Goal: Check status: Check status

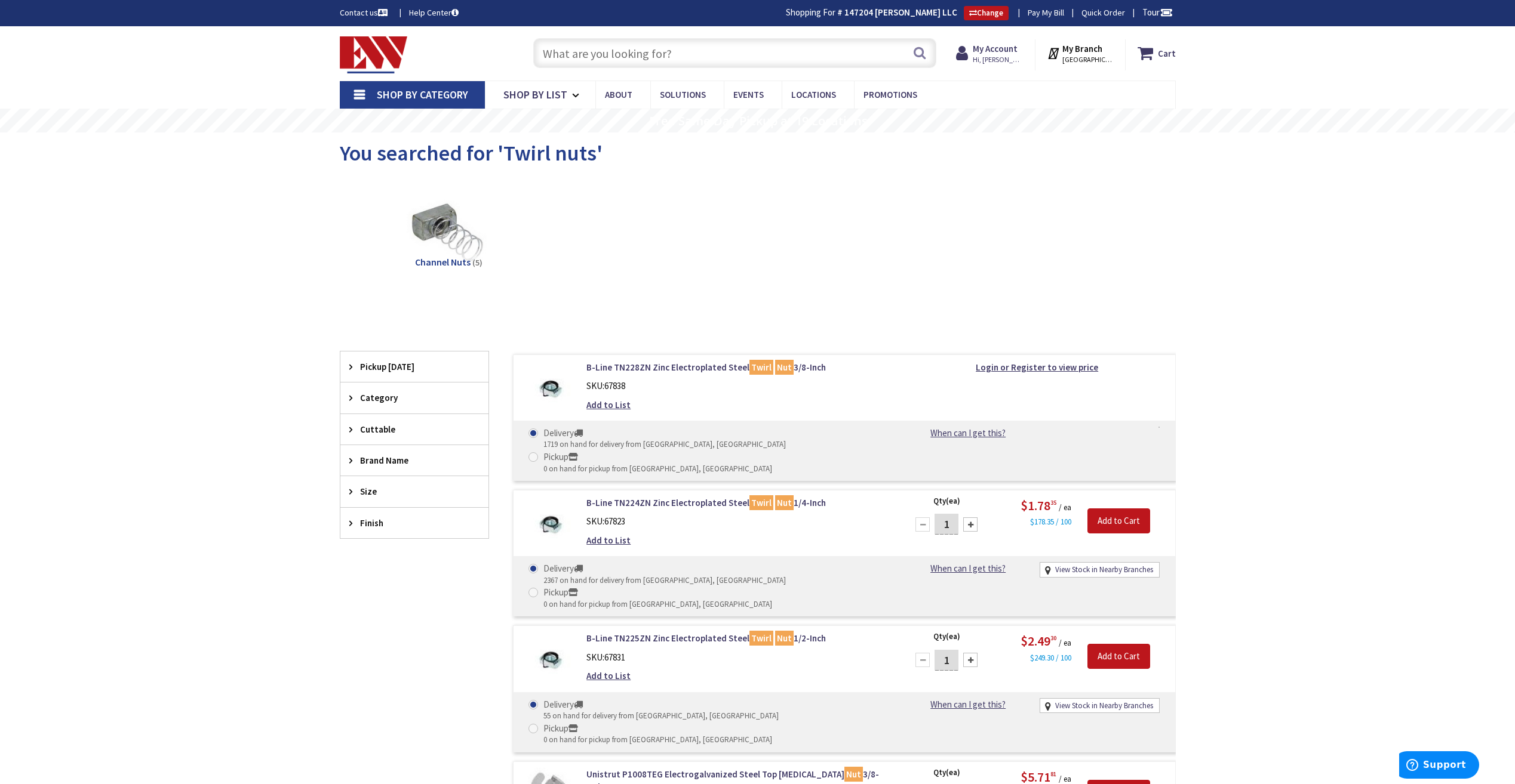
click at [840, 54] on input "text" at bounding box center [735, 52] width 403 height 30
click at [988, 48] on strong "My Account" at bounding box center [995, 49] width 45 height 11
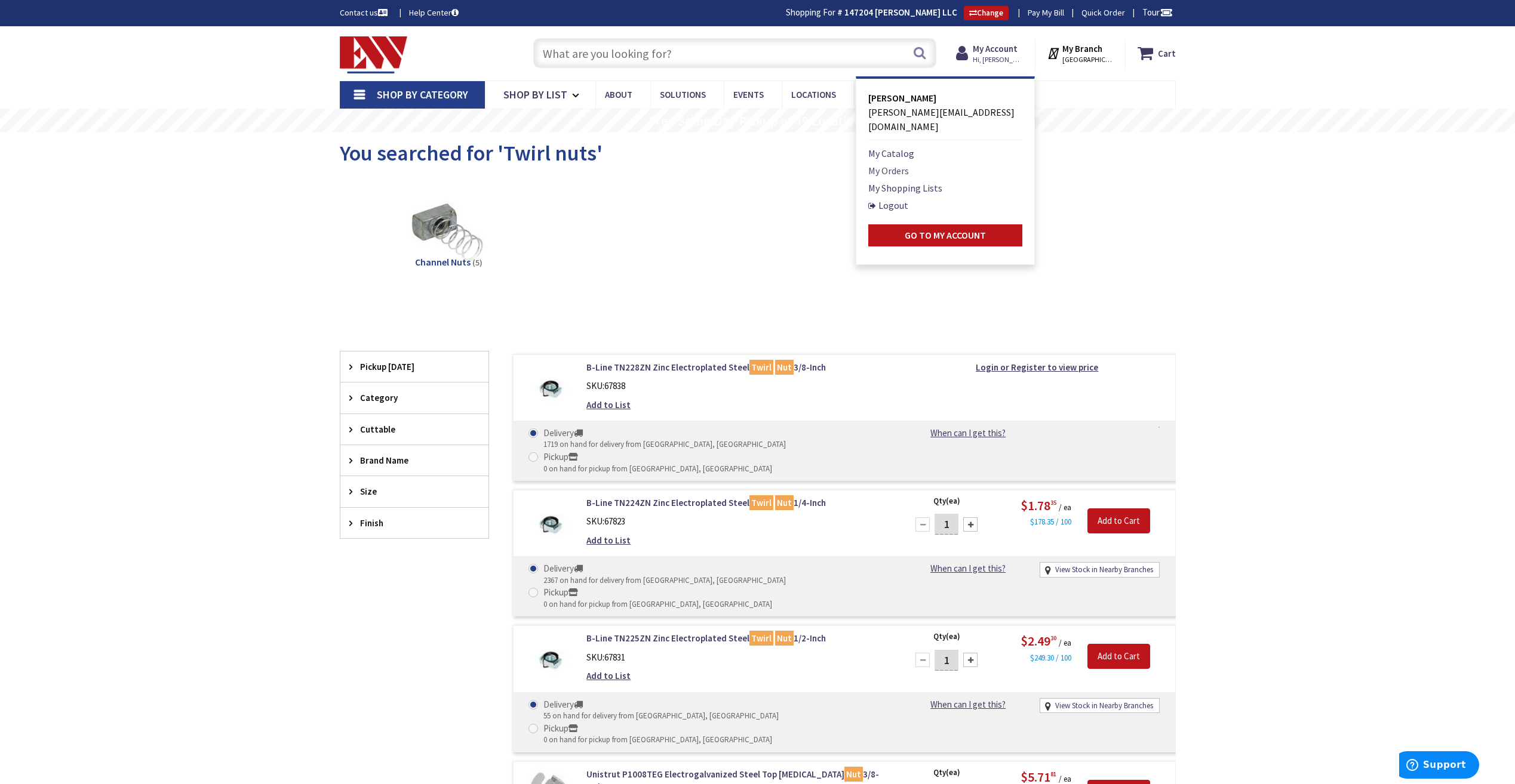
click at [908, 164] on link "My Orders" at bounding box center [889, 171] width 40 height 15
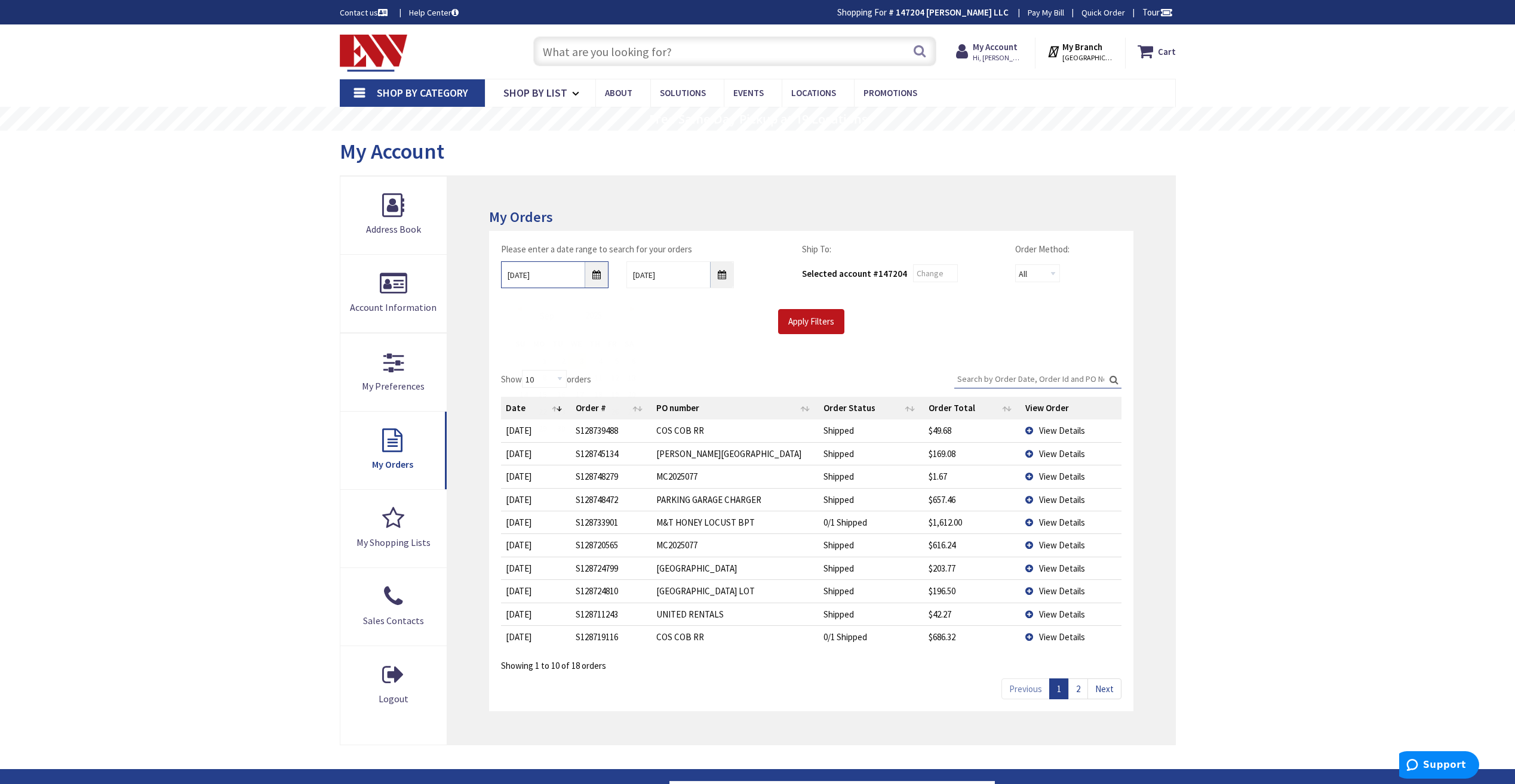
click at [589, 275] on input "9/3/2025" at bounding box center [555, 275] width 107 height 27
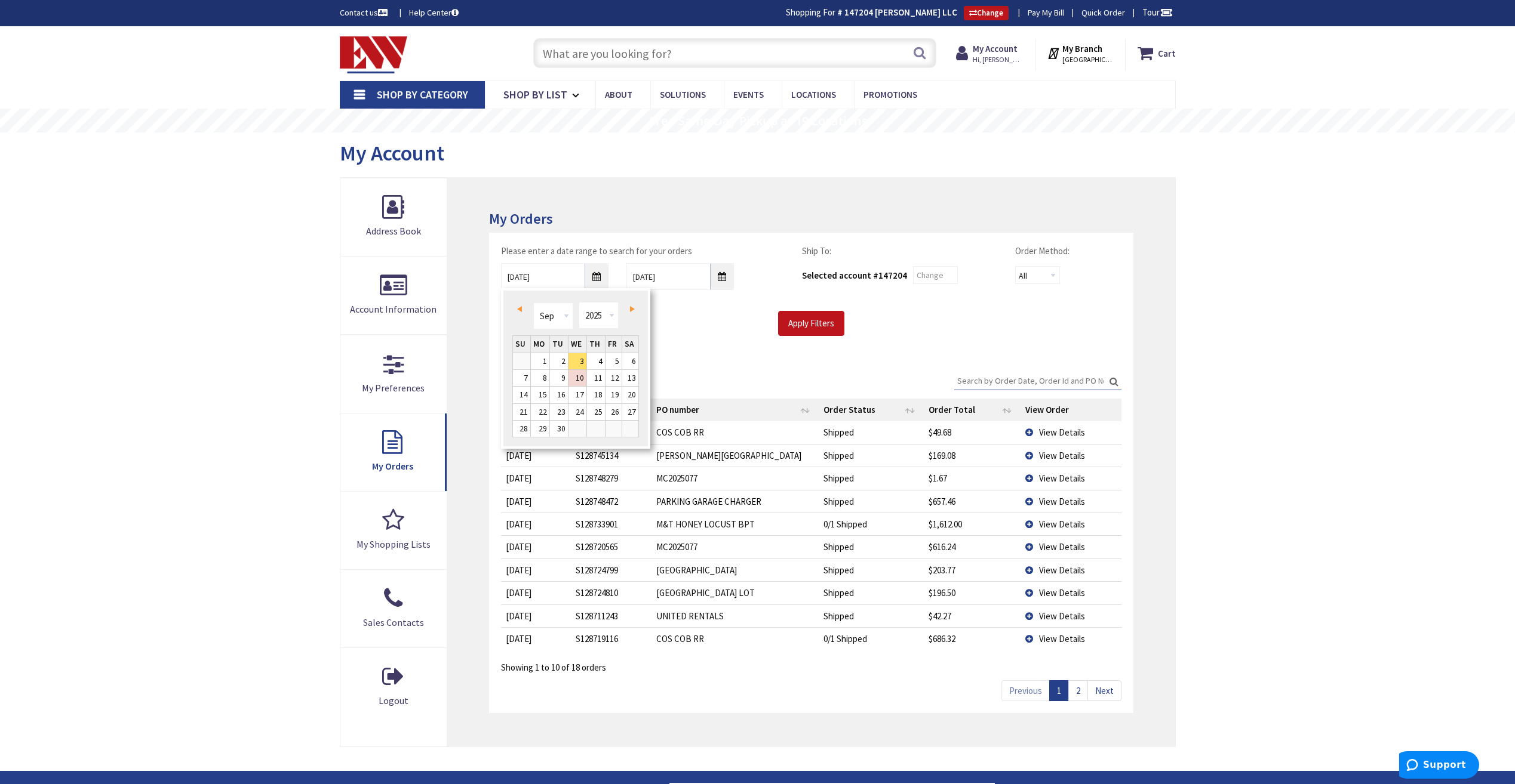
click at [518, 307] on span "Prev" at bounding box center [520, 309] width 5 height 6
type input "03/28/2025"
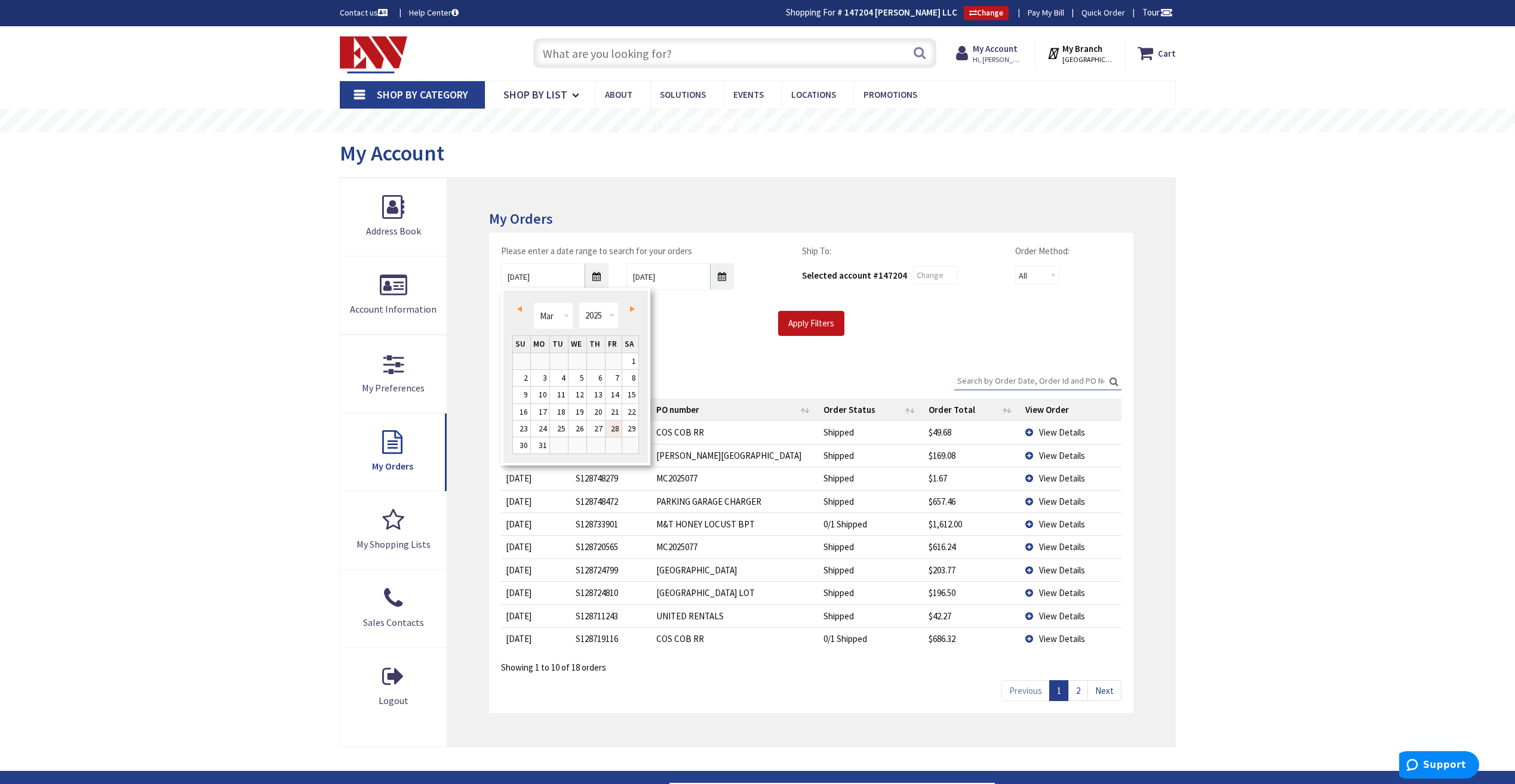
click at [611, 428] on link "28" at bounding box center [614, 429] width 16 height 16
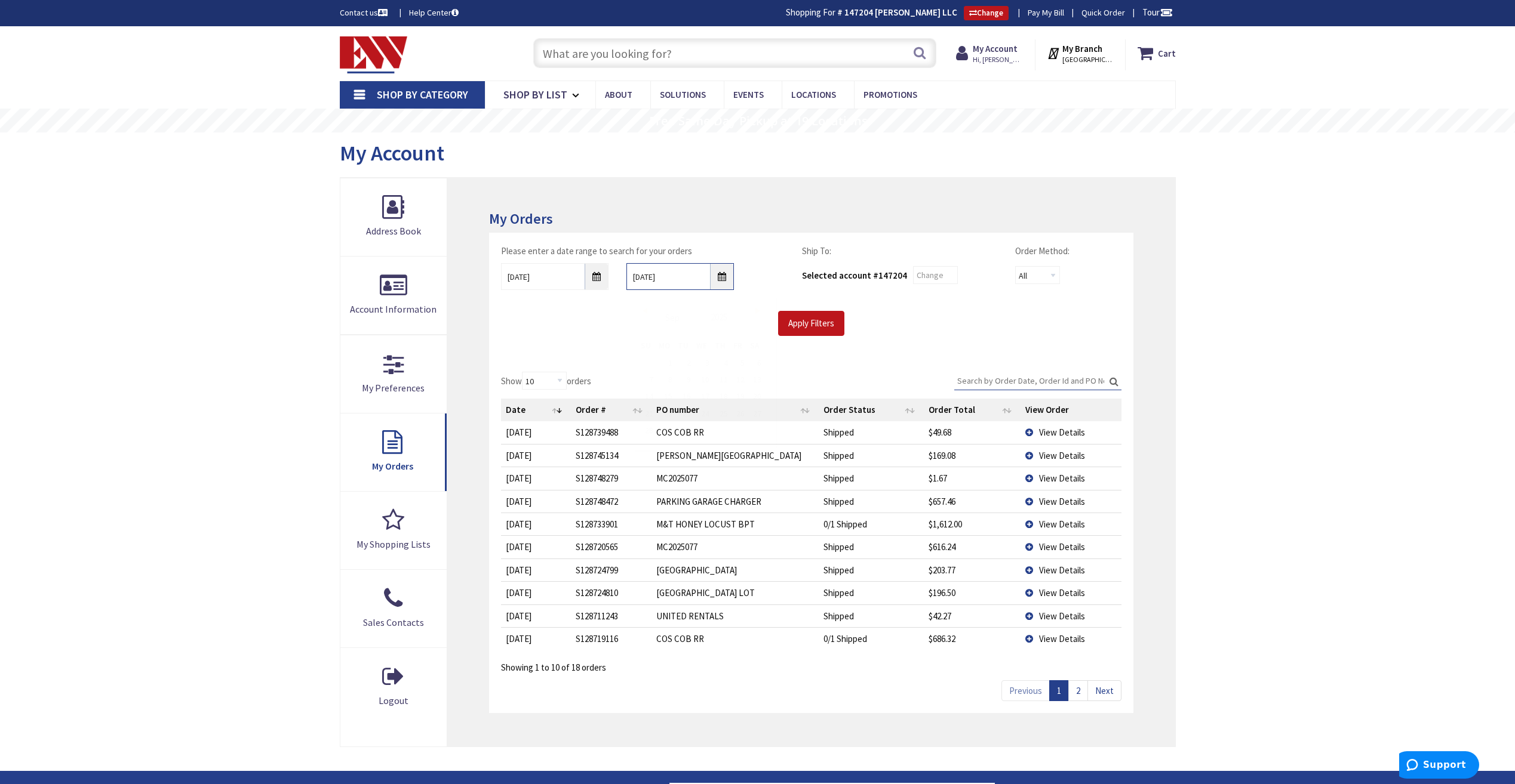
click at [715, 270] on input "9/10/2025" at bounding box center [680, 277] width 107 height 27
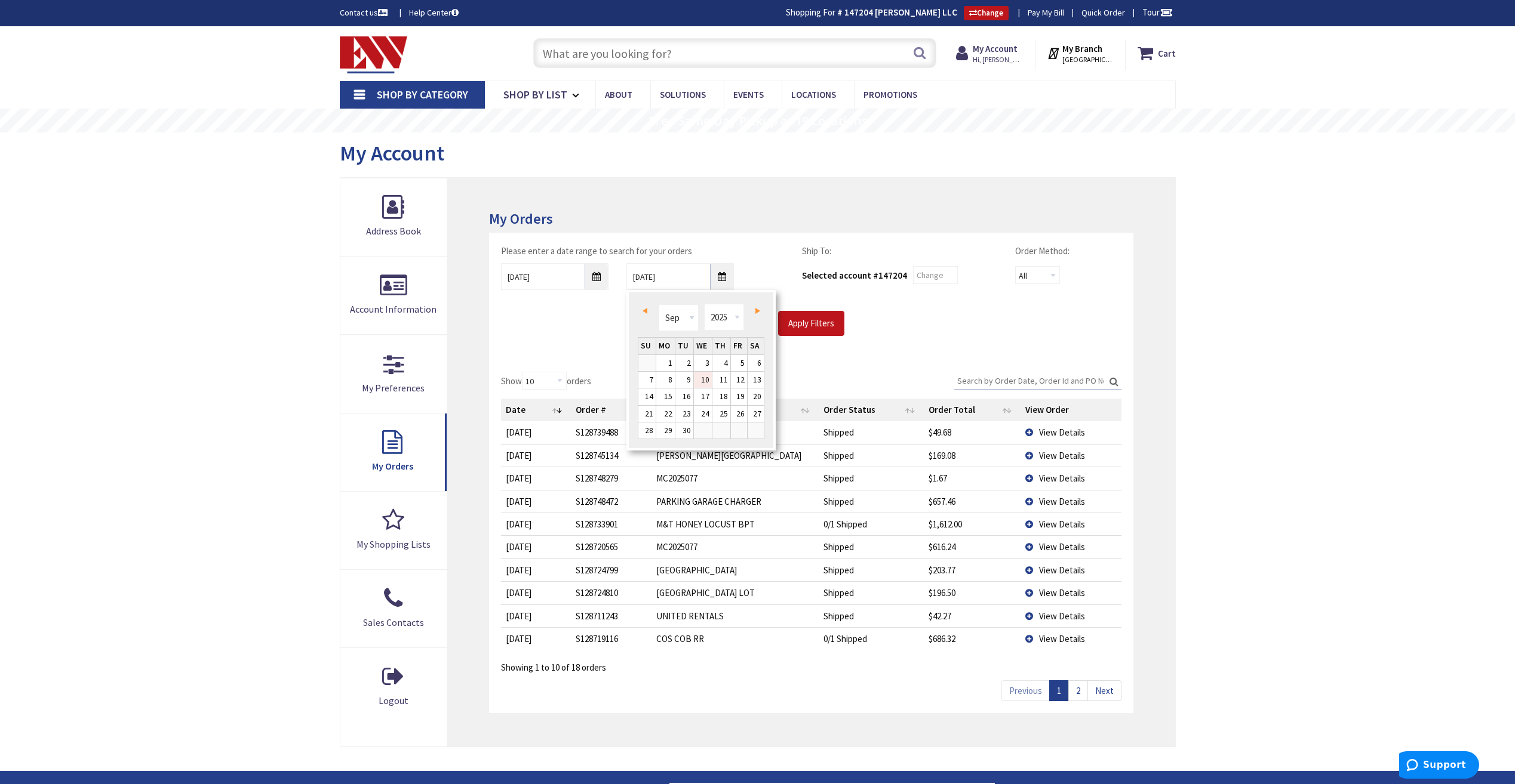
click at [753, 311] on link "Next" at bounding box center [755, 311] width 16 height 16
click at [647, 309] on span "Prev" at bounding box center [645, 310] width 5 height 6
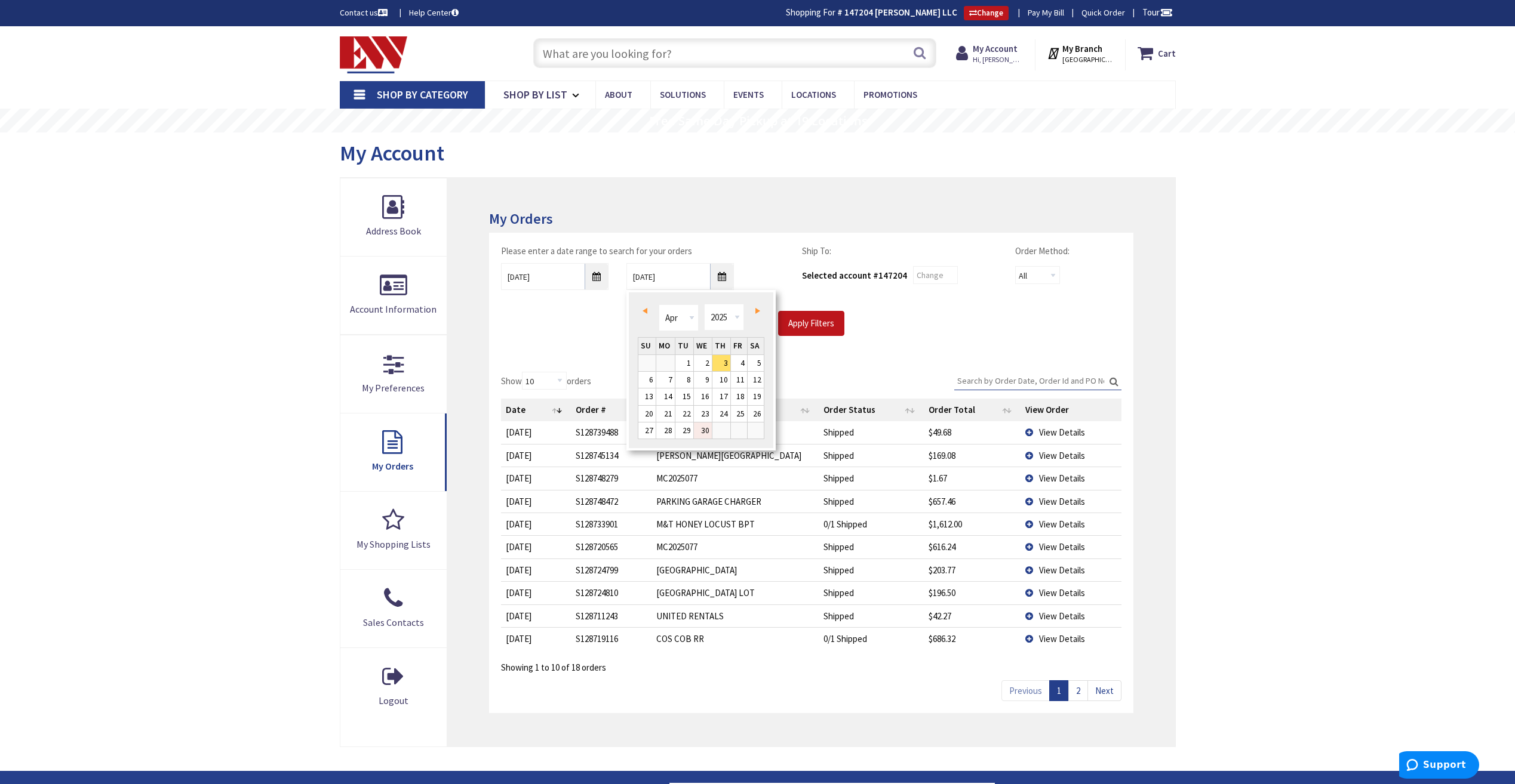
click at [708, 427] on link "30" at bounding box center [703, 431] width 18 height 16
type input "04/30/2025"
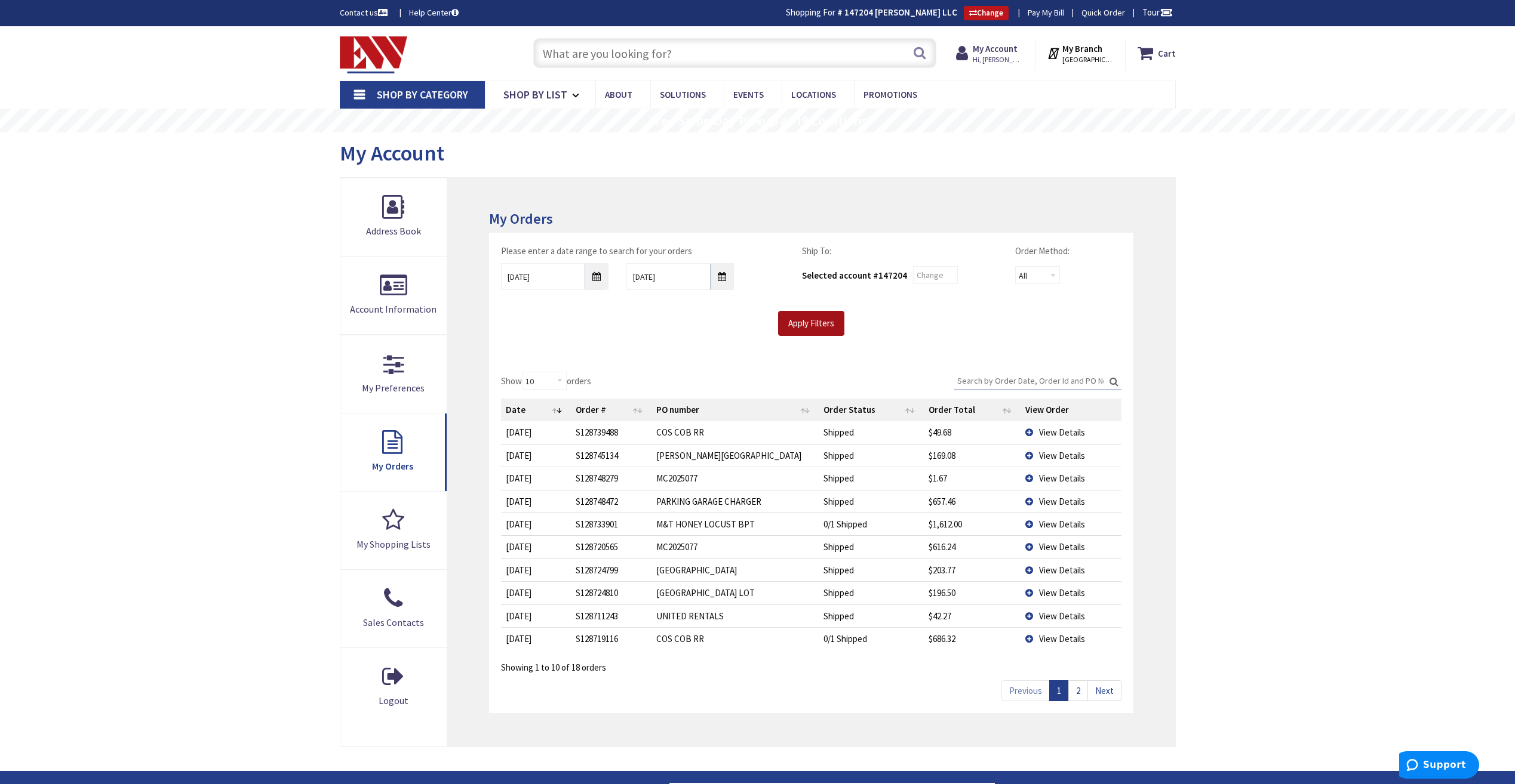
click at [804, 328] on input "Apply Filters" at bounding box center [811, 323] width 66 height 25
click at [1000, 385] on input "Search:" at bounding box center [1038, 381] width 167 height 18
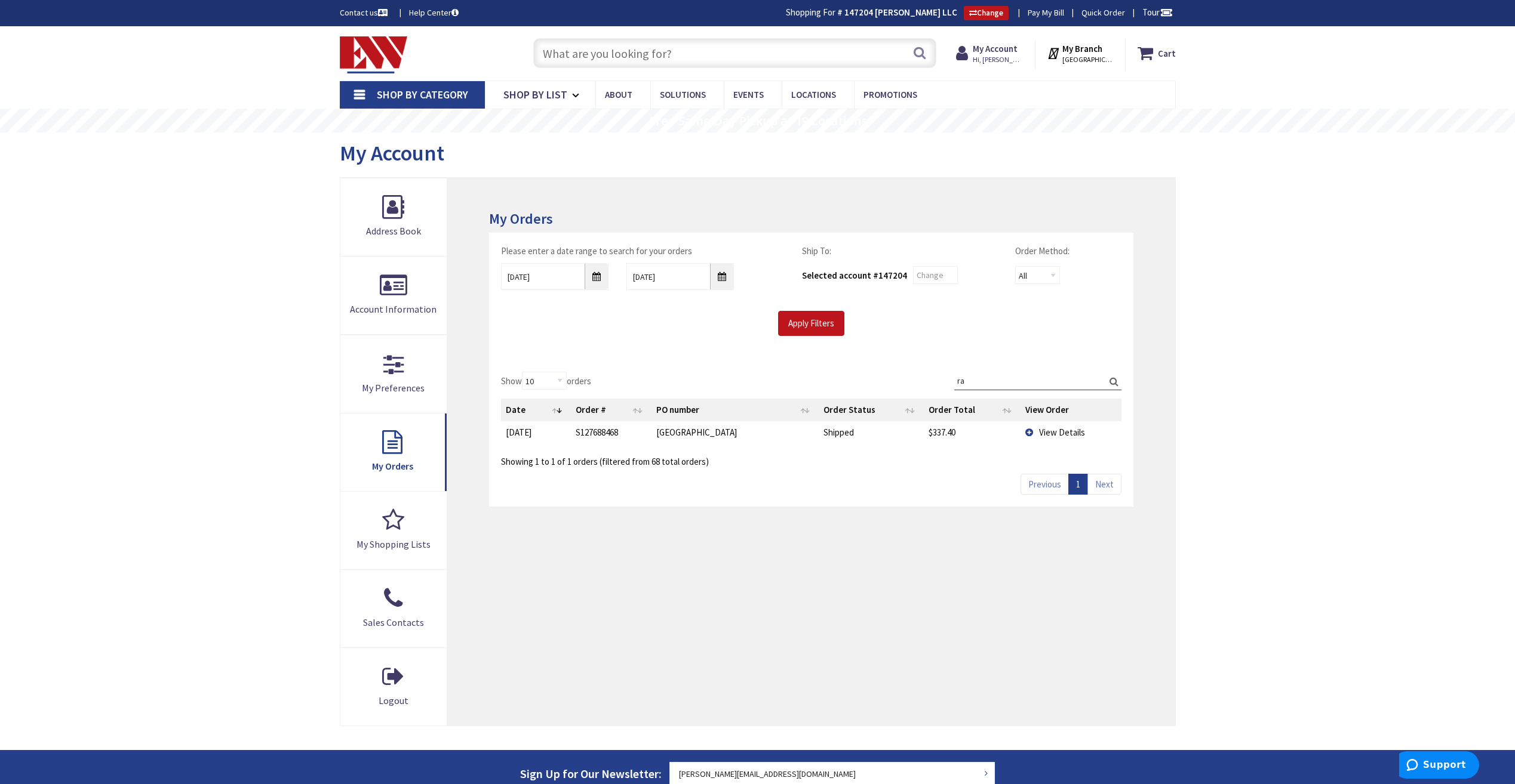
type input "r"
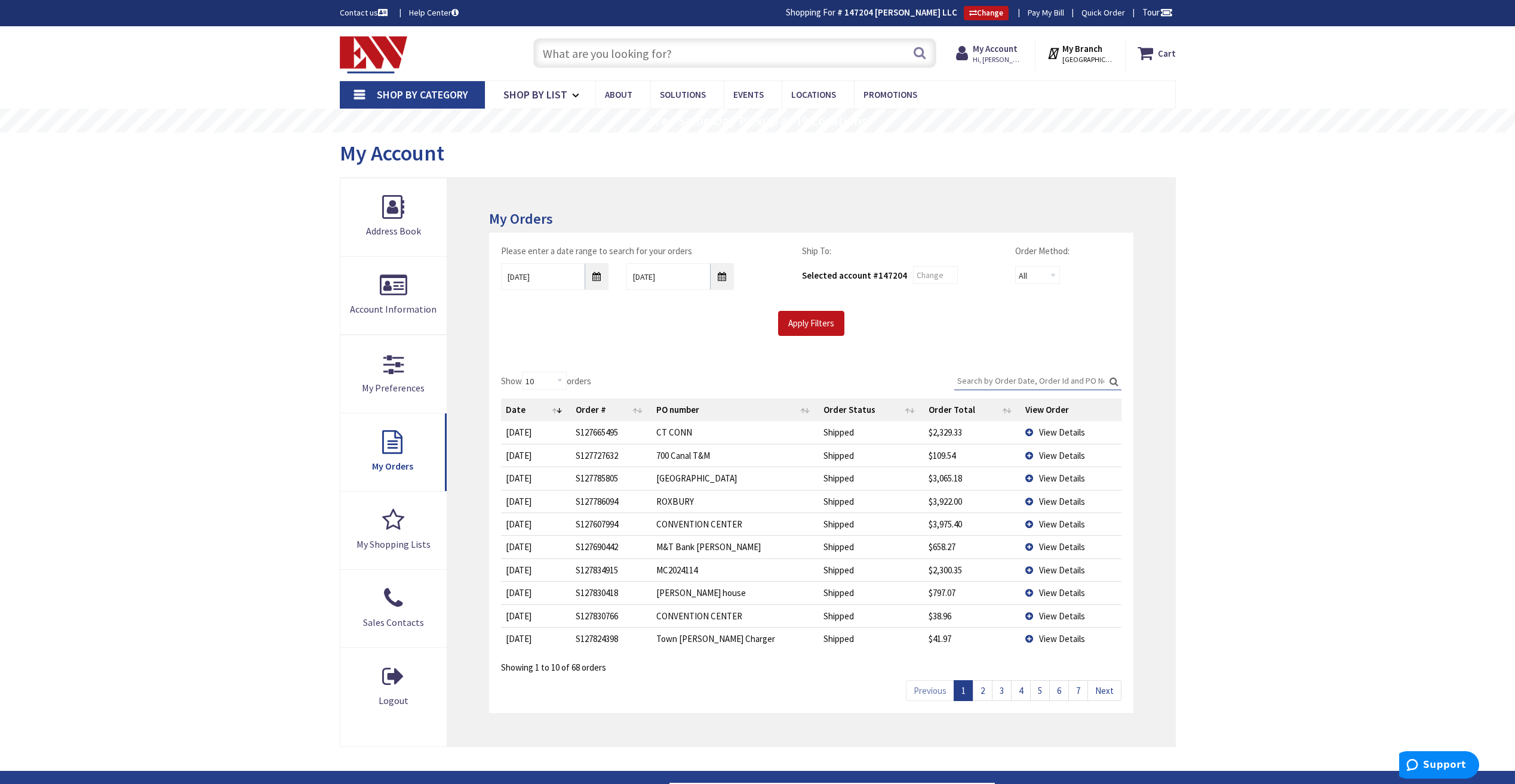
click at [1179, 437] on main "My Account My Account My Orders Please enter a date range to search for your or…" at bounding box center [757, 452] width 896 height 639
click at [983, 692] on link "2" at bounding box center [982, 691] width 20 height 21
click at [1068, 597] on span "View Details" at bounding box center [1062, 593] width 46 height 11
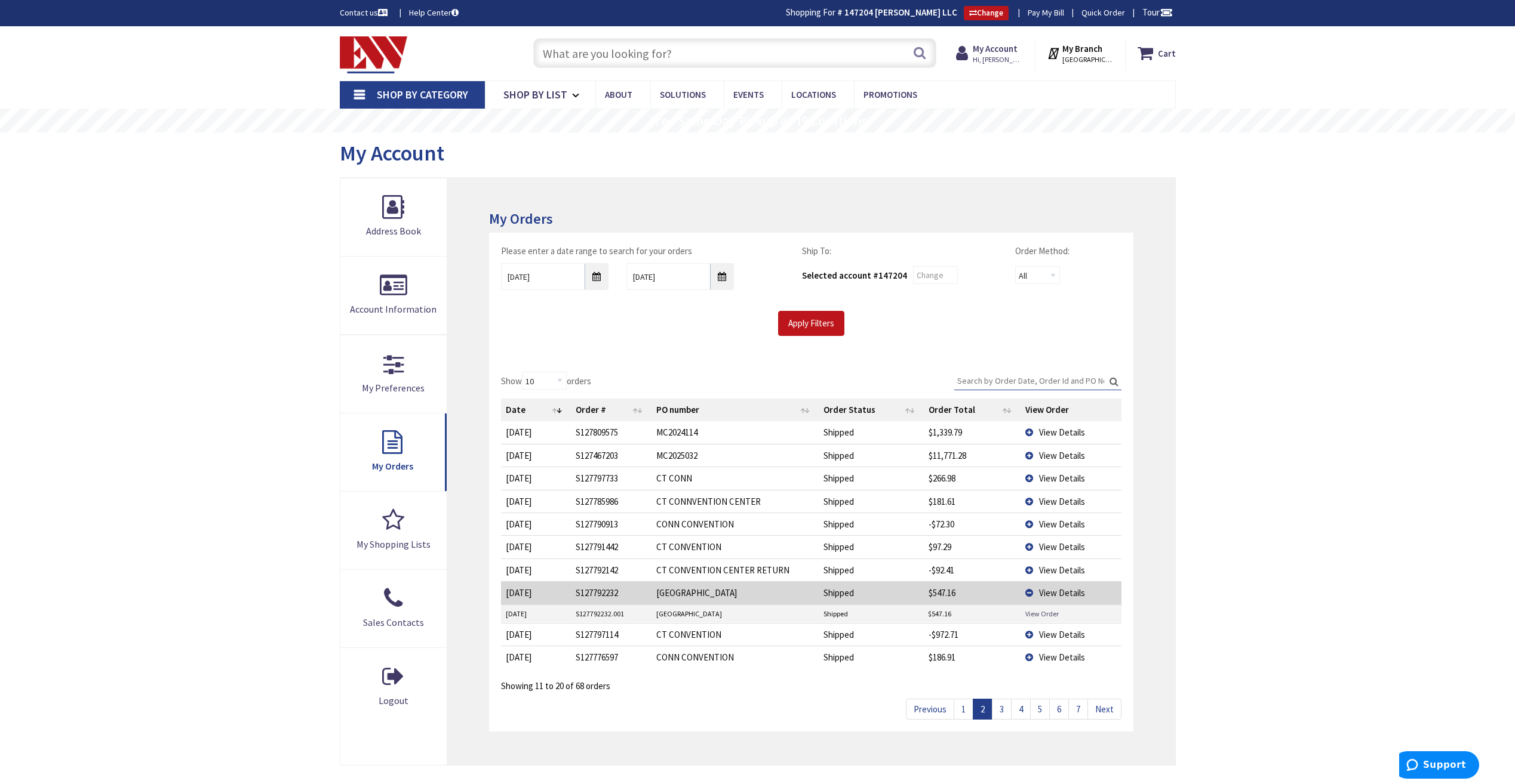
click at [1046, 610] on link "View Order" at bounding box center [1042, 614] width 33 height 10
click at [1052, 594] on span "View Details" at bounding box center [1062, 593] width 46 height 11
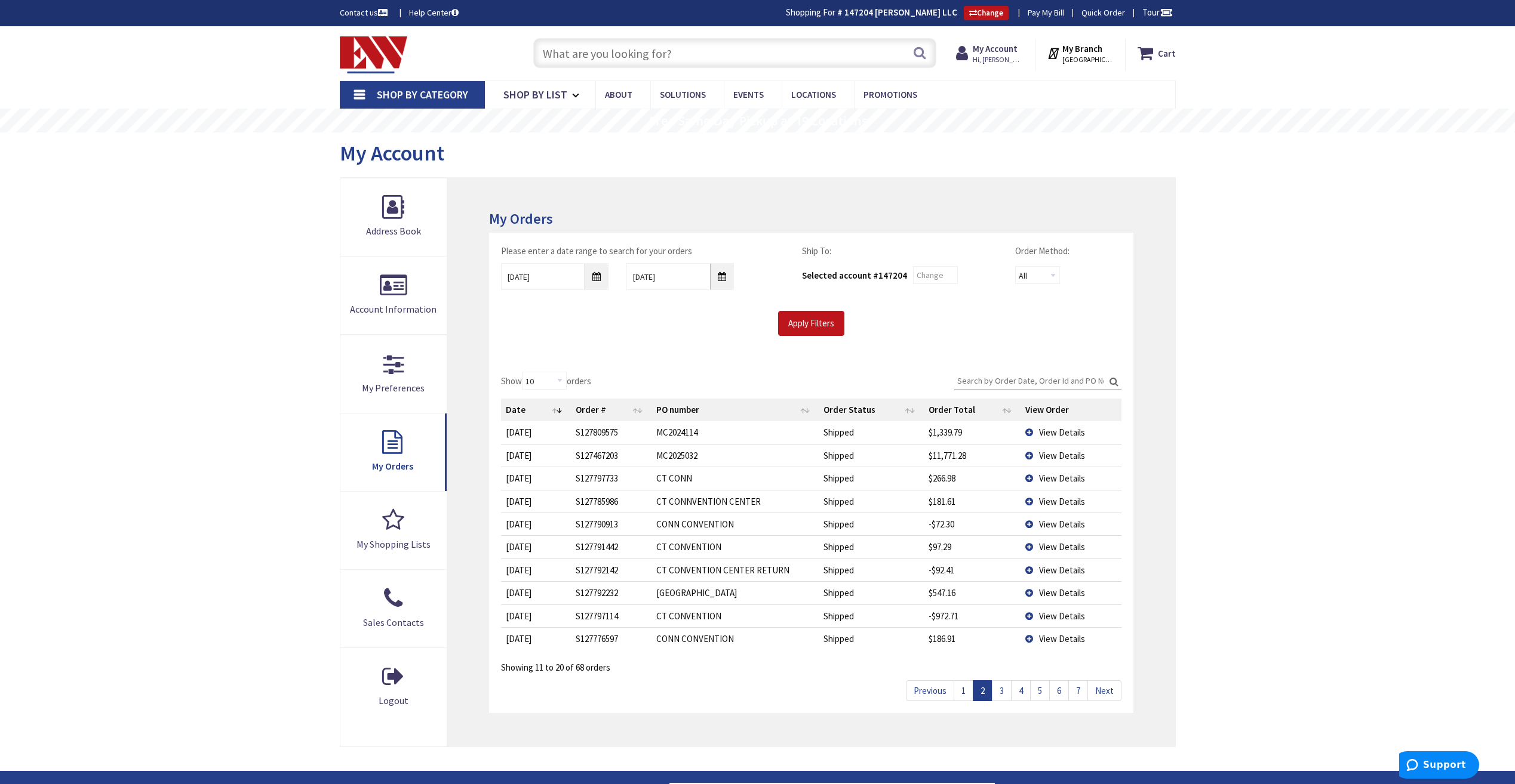
click at [1003, 692] on link "3" at bounding box center [1001, 691] width 20 height 21
click at [1018, 690] on link "4" at bounding box center [1020, 691] width 20 height 21
click at [1038, 691] on link "5" at bounding box center [1040, 691] width 20 height 21
click at [1056, 691] on link "6" at bounding box center [1059, 691] width 20 height 21
click at [1078, 591] on span "View Details" at bounding box center [1062, 593] width 46 height 11
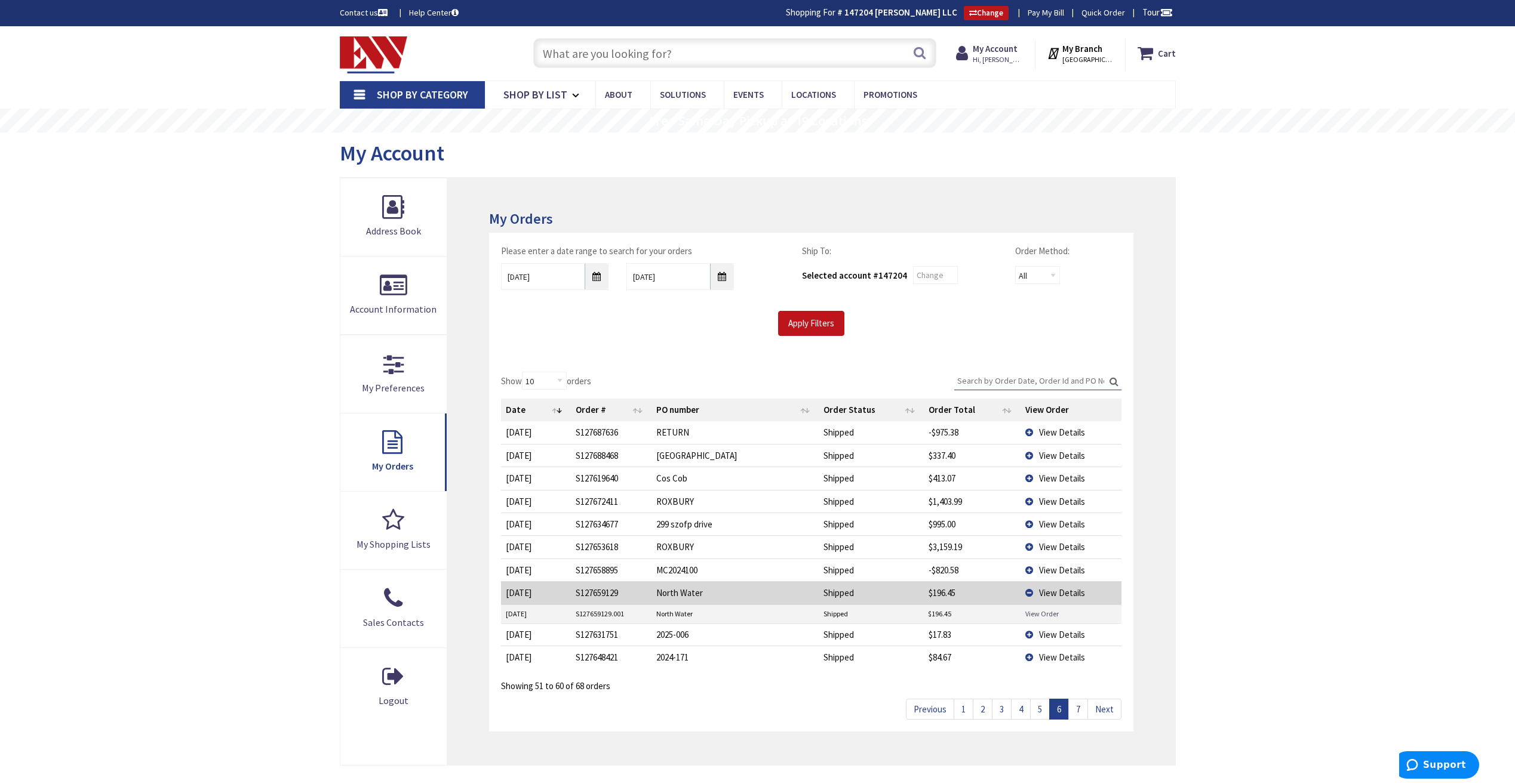
click at [1045, 612] on link "View Order" at bounding box center [1042, 614] width 33 height 10
click at [1066, 598] on span "View Details" at bounding box center [1062, 593] width 46 height 11
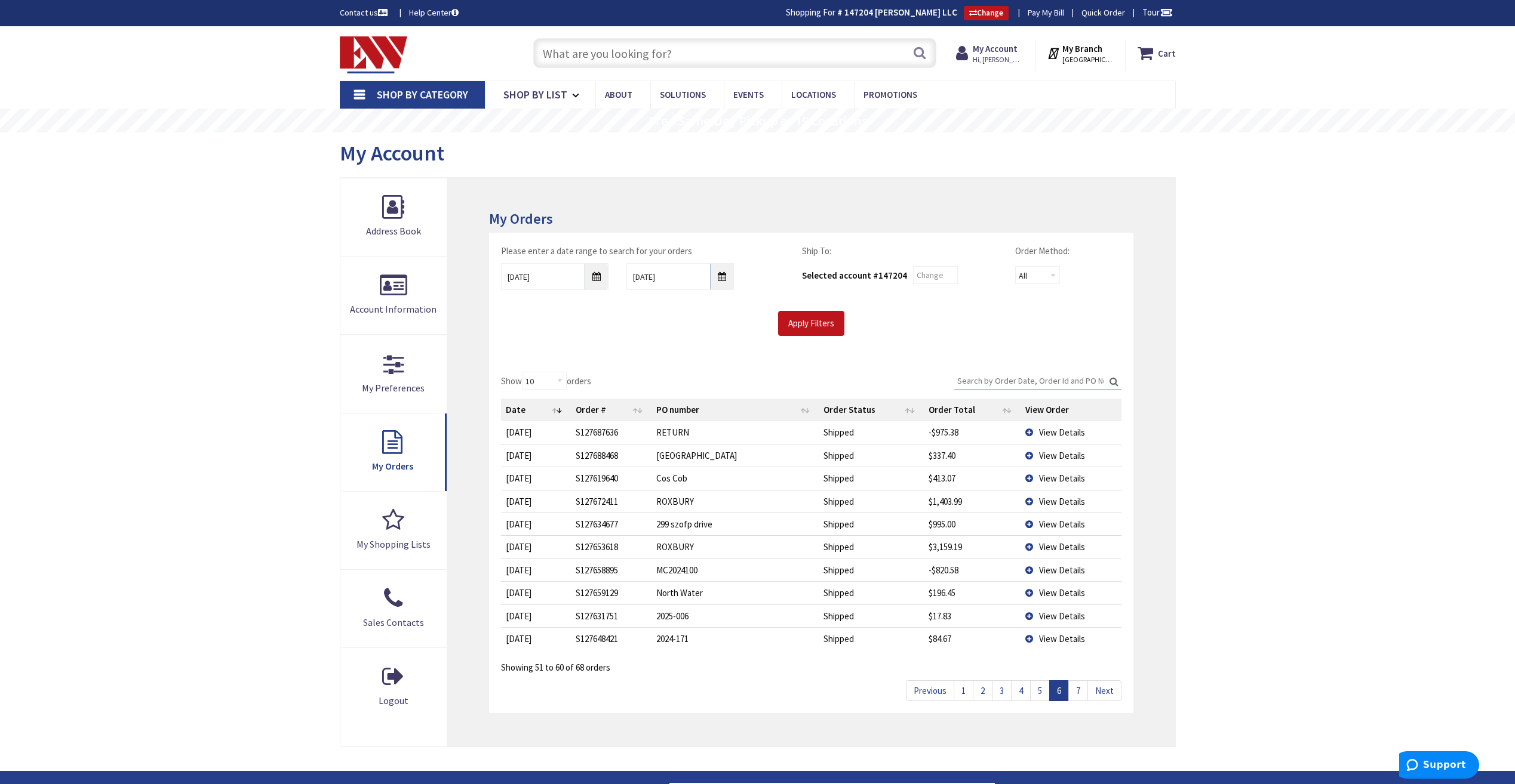
click at [1079, 691] on link "7" at bounding box center [1078, 691] width 20 height 21
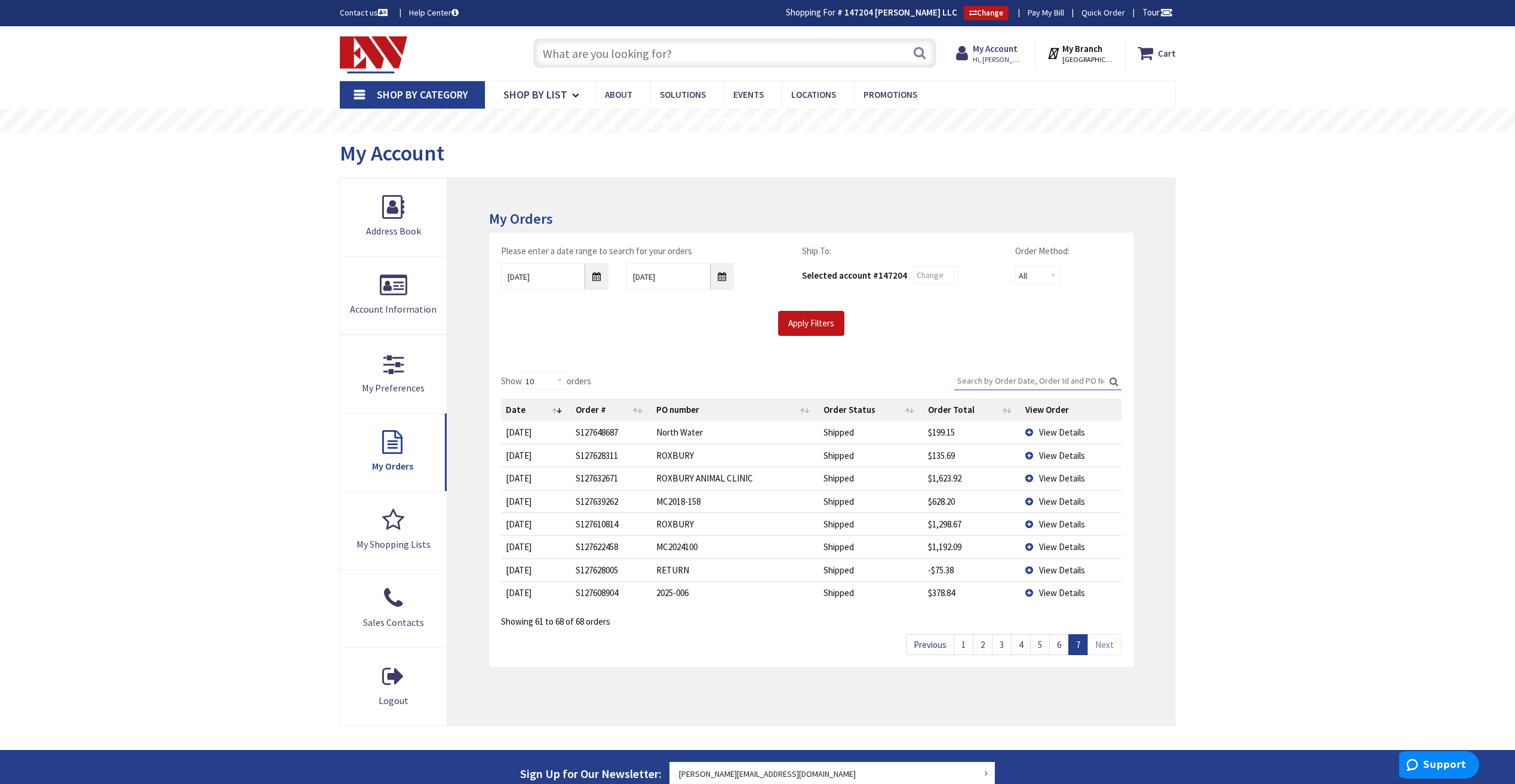
click at [966, 647] on link "1" at bounding box center [963, 644] width 20 height 21
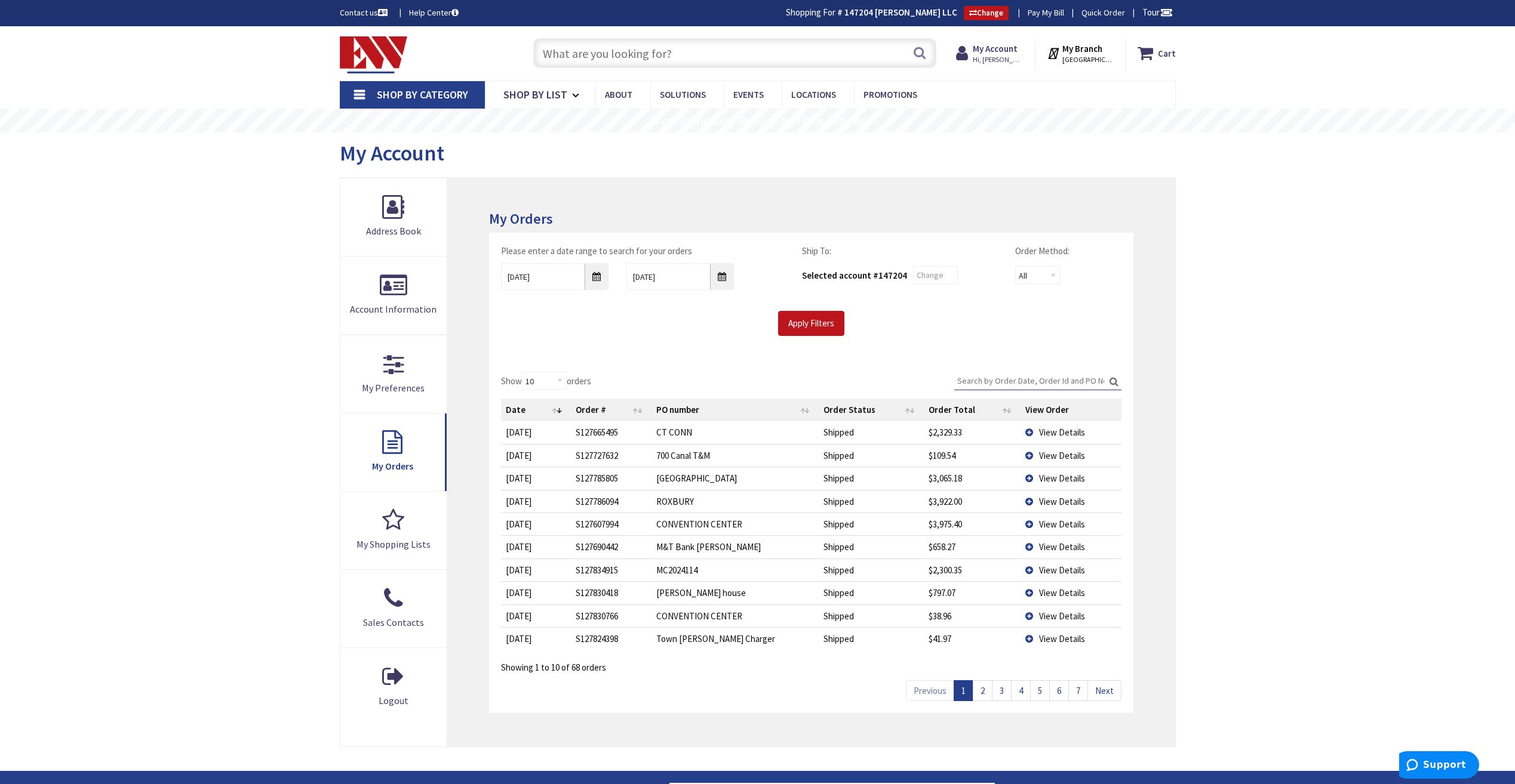
click at [987, 690] on link "2" at bounding box center [982, 691] width 20 height 21
click at [1060, 456] on span "View Details" at bounding box center [1062, 455] width 46 height 11
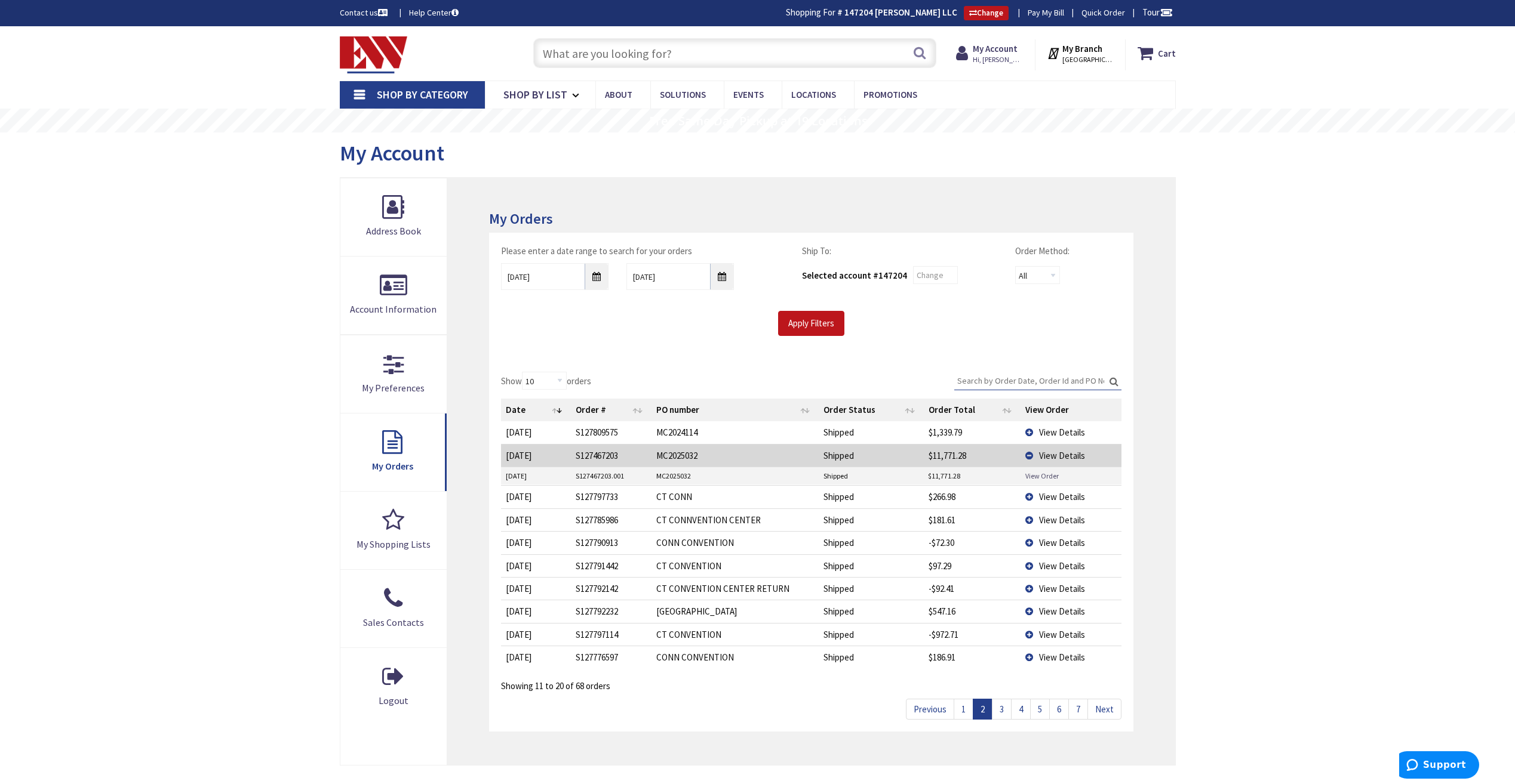
click at [1043, 480] on link "View Order" at bounding box center [1042, 476] width 33 height 10
click at [1053, 450] on span "View Details" at bounding box center [1062, 455] width 46 height 11
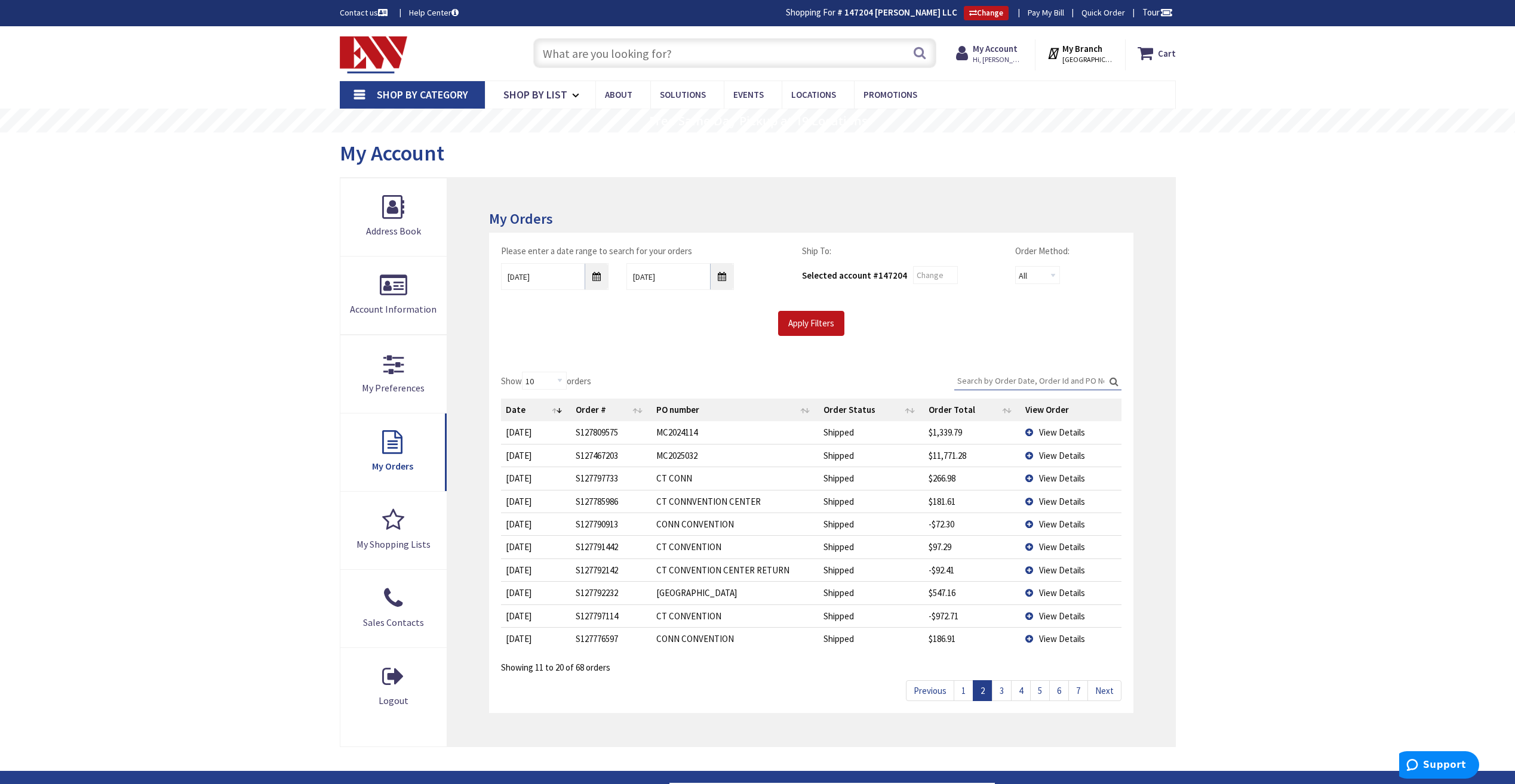
click at [998, 688] on link "3" at bounding box center [1001, 691] width 20 height 21
click at [1019, 694] on link "4" at bounding box center [1020, 691] width 20 height 21
click at [1039, 693] on link "5" at bounding box center [1040, 691] width 20 height 21
click at [1056, 689] on link "6" at bounding box center [1059, 691] width 20 height 21
click at [1073, 690] on link "7" at bounding box center [1078, 691] width 20 height 21
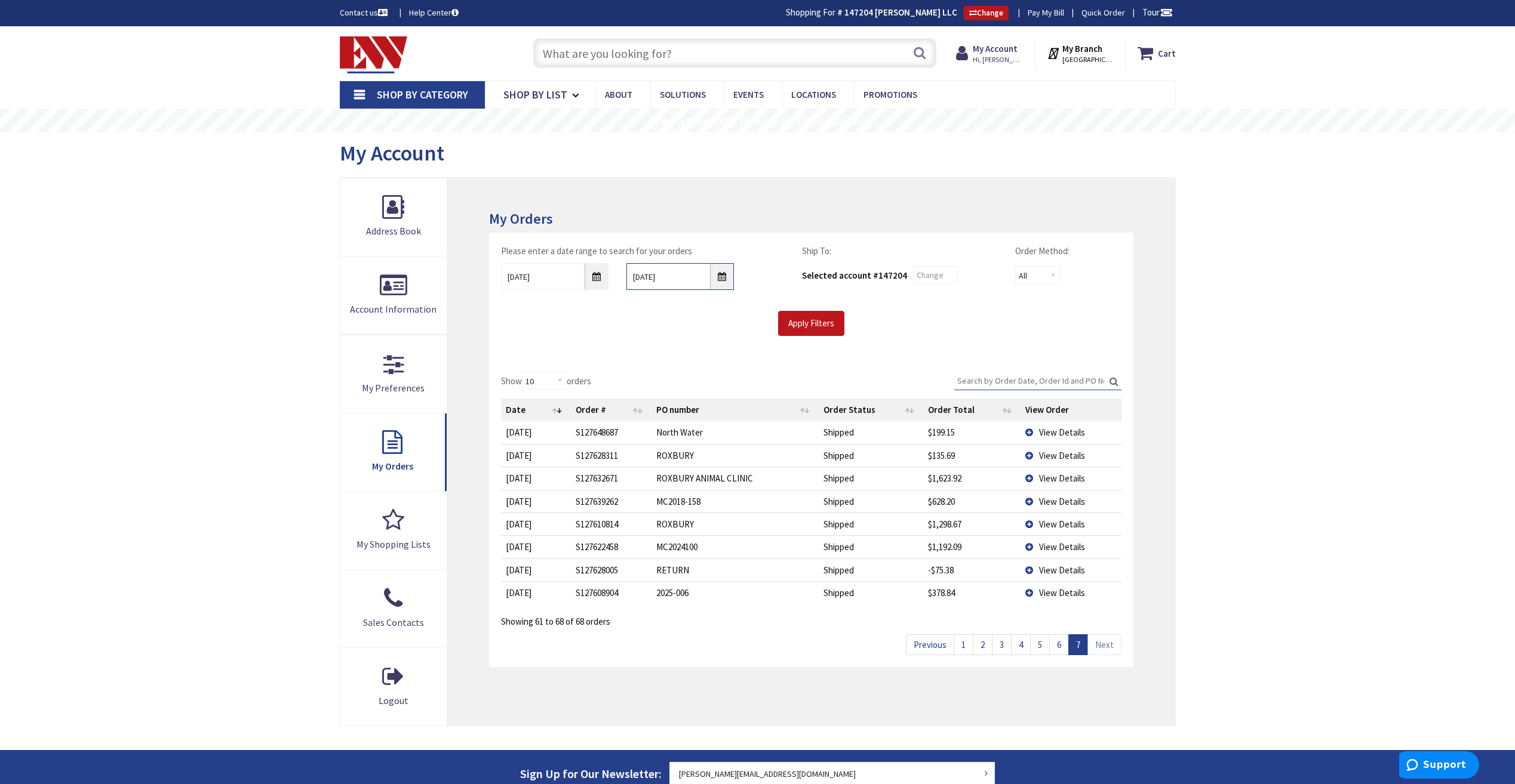
click at [709, 268] on input "04/30/2025" at bounding box center [680, 277] width 107 height 27
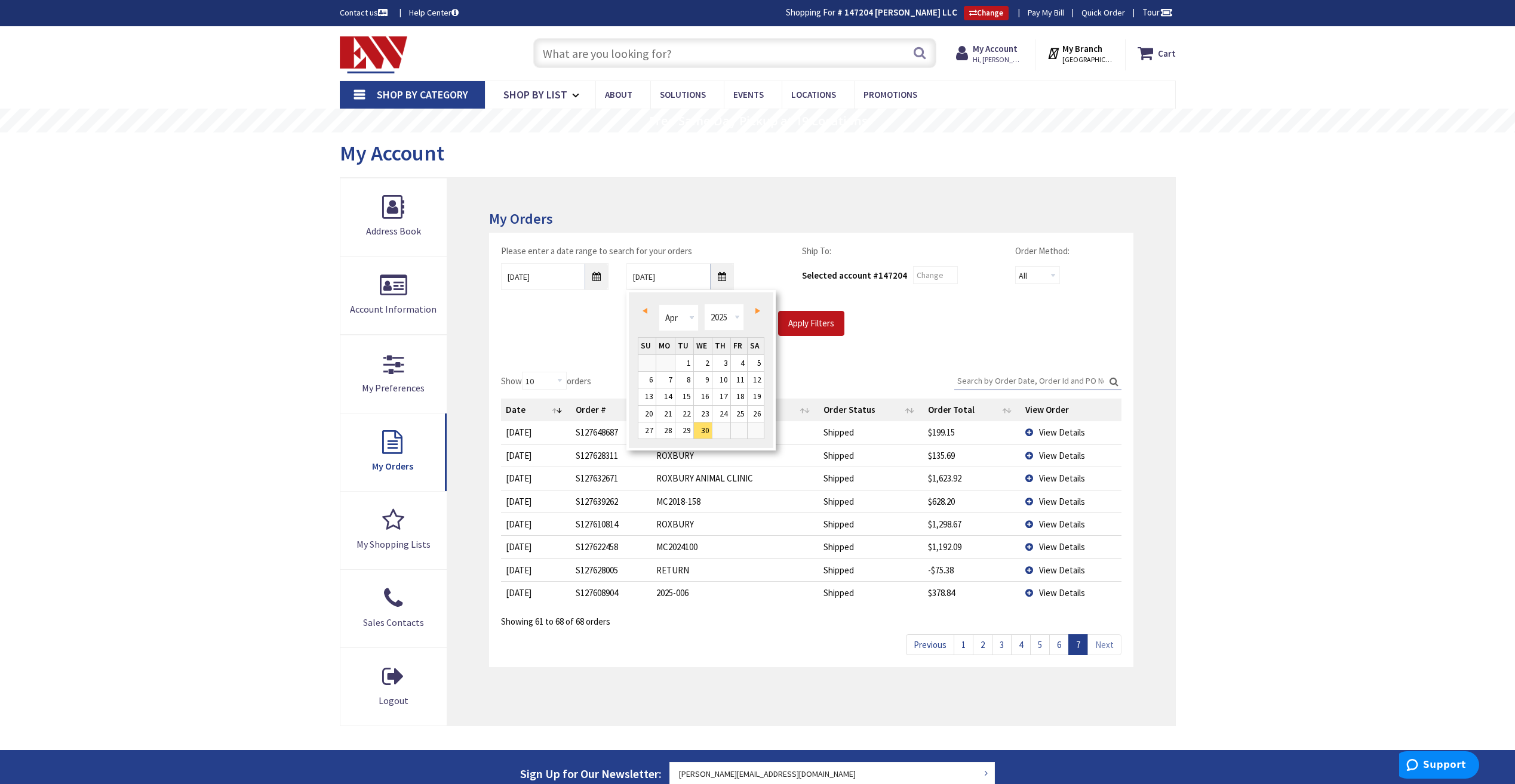
click at [753, 308] on link "Next" at bounding box center [755, 311] width 16 height 16
drag, startPoint x: 674, startPoint y: 395, endPoint x: 700, endPoint y: 385, distance: 27.9
click at [674, 395] on link "14" at bounding box center [665, 397] width 18 height 16
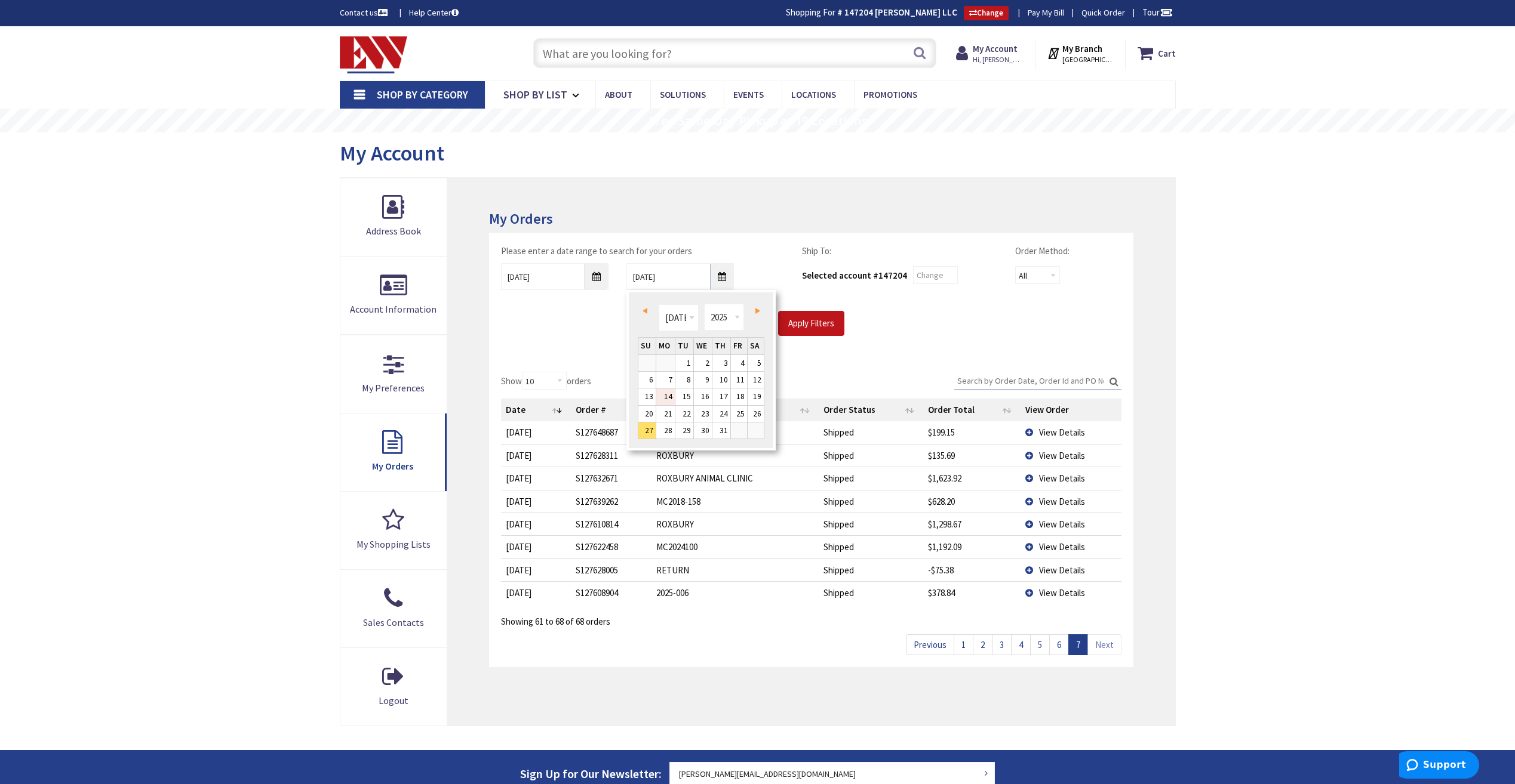
type input "07/14/2025"
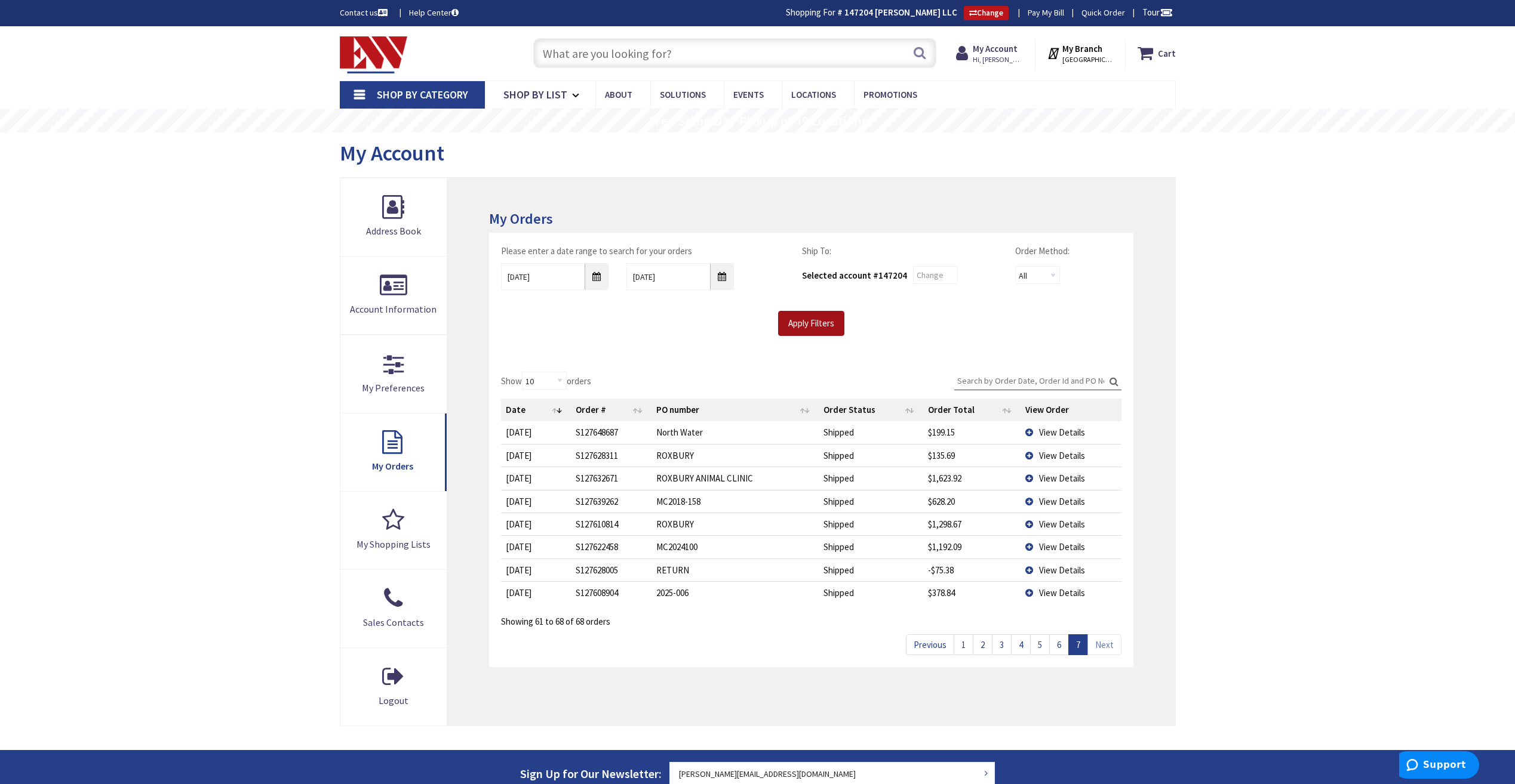
click at [798, 331] on input "Apply Filters" at bounding box center [811, 323] width 66 height 25
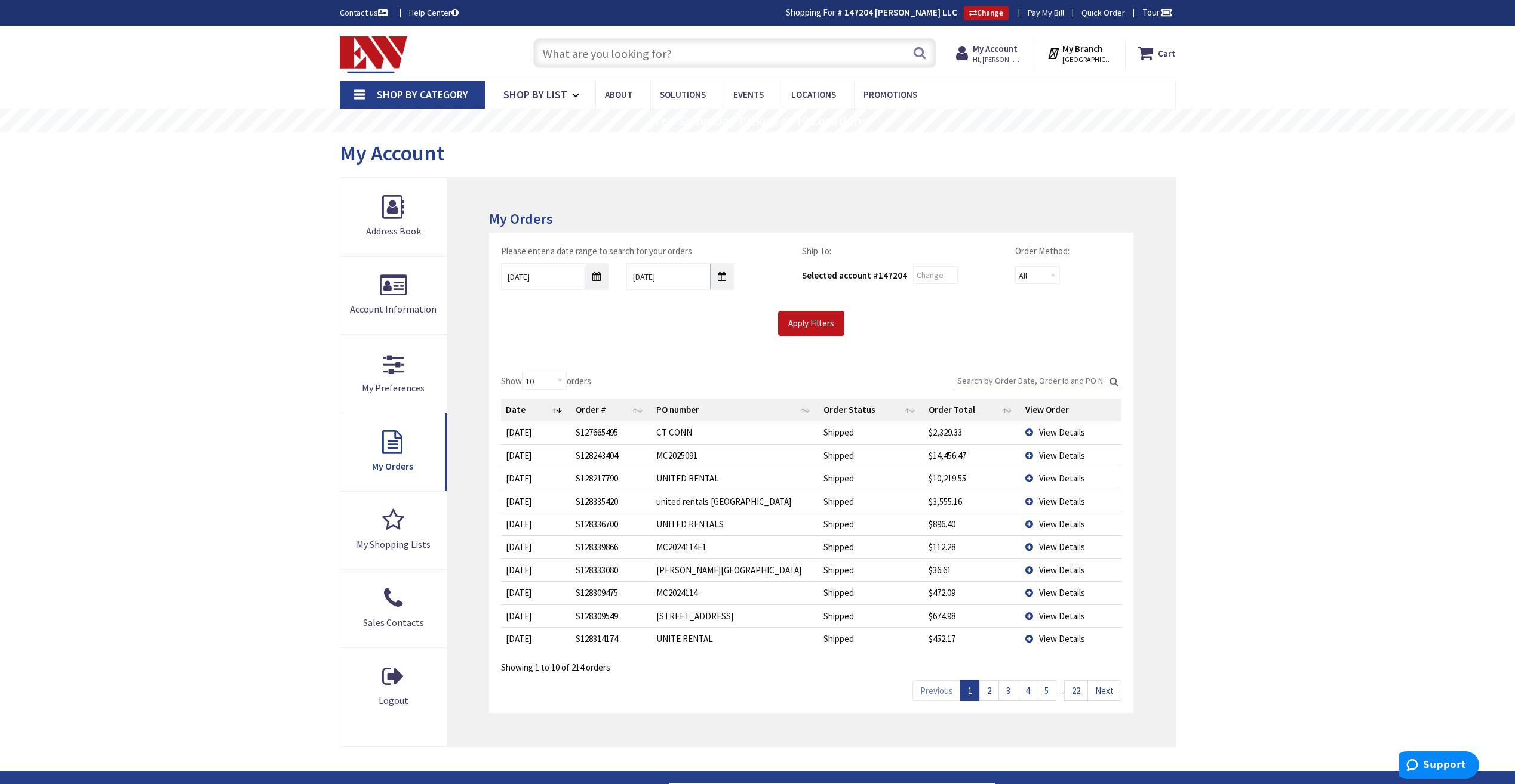
click at [1081, 687] on link "22" at bounding box center [1076, 691] width 24 height 21
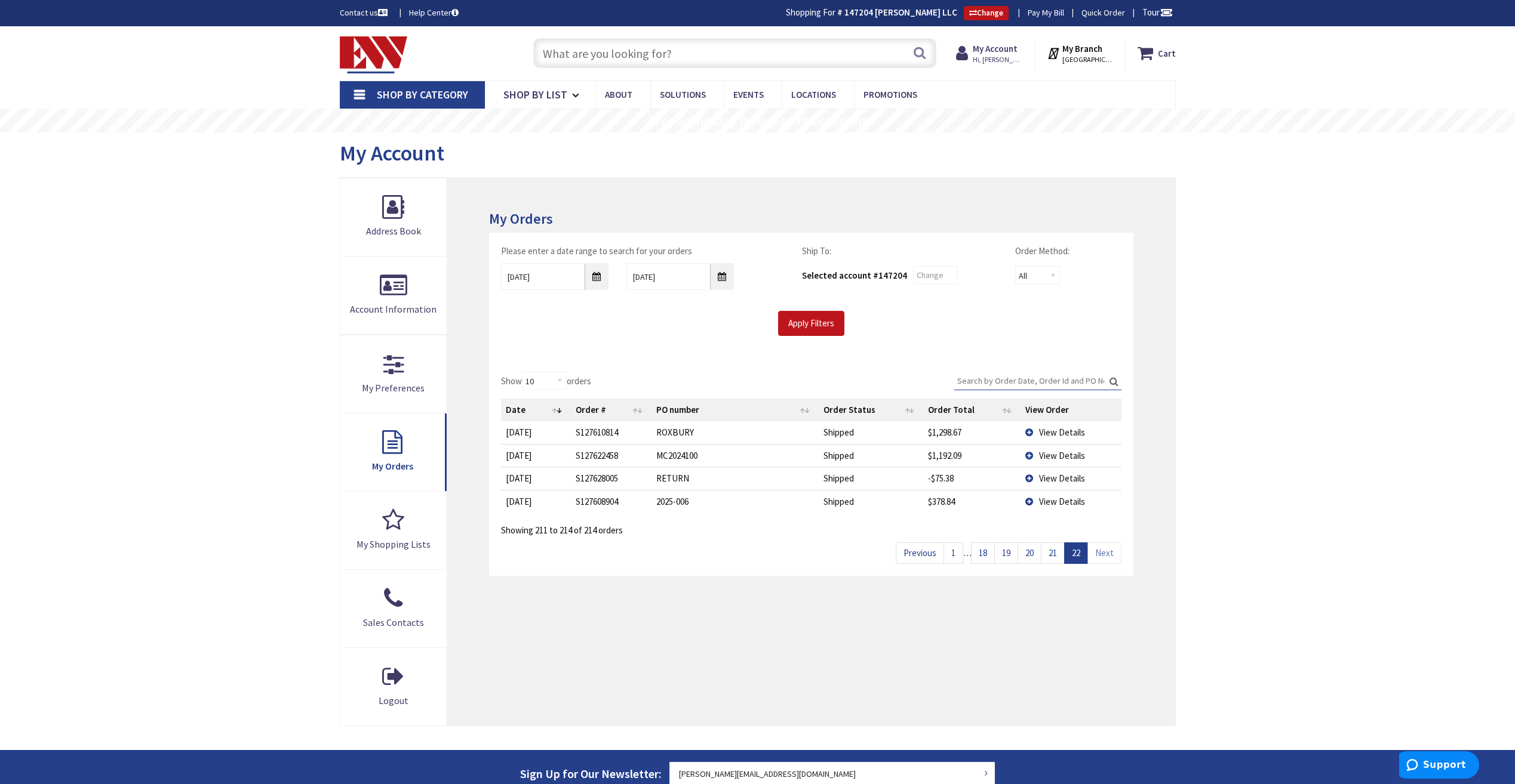
click at [1049, 553] on link "21" at bounding box center [1053, 553] width 24 height 21
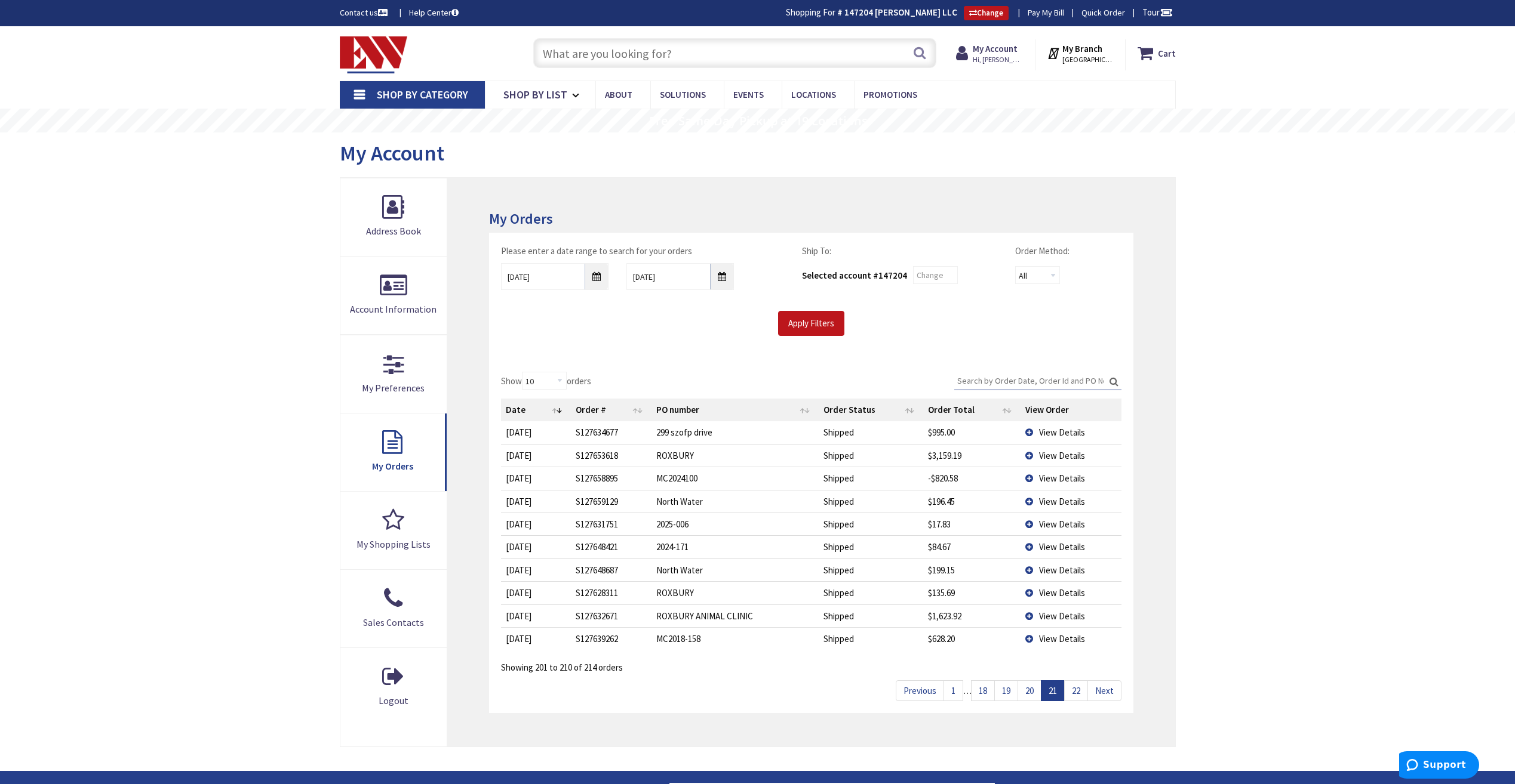
click at [1036, 685] on link "20" at bounding box center [1030, 691] width 24 height 21
click at [1008, 689] on link "19" at bounding box center [1006, 691] width 24 height 21
click at [987, 691] on link "18" at bounding box center [983, 691] width 24 height 21
click at [992, 691] on link "17" at bounding box center [998, 691] width 24 height 21
click at [992, 691] on link "16" at bounding box center [998, 691] width 24 height 21
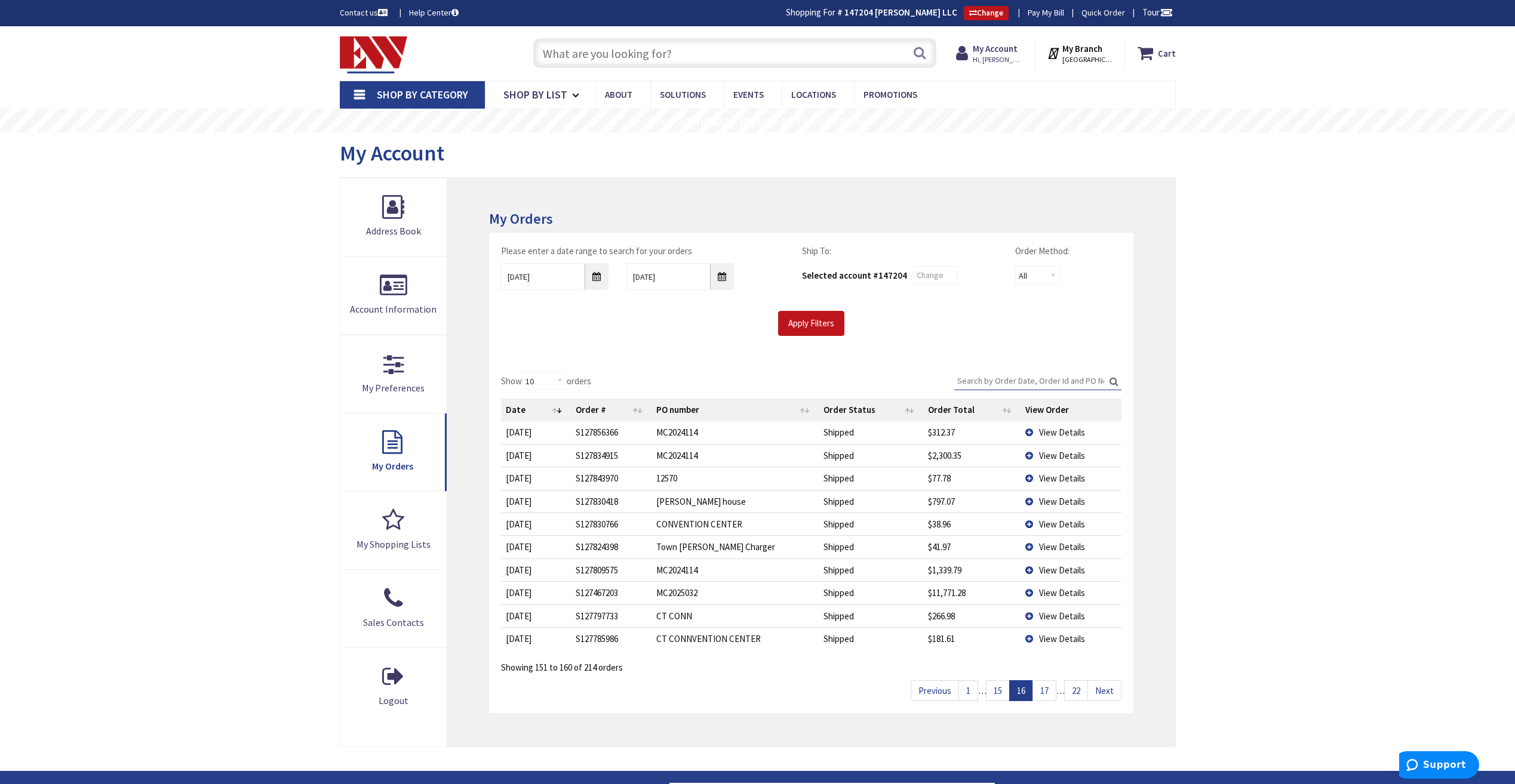
click at [992, 691] on link "15" at bounding box center [998, 691] width 24 height 21
click at [992, 691] on link "14" at bounding box center [998, 691] width 24 height 21
click at [992, 691] on link "13" at bounding box center [998, 691] width 24 height 21
click at [1054, 524] on span "View Details" at bounding box center [1062, 524] width 46 height 11
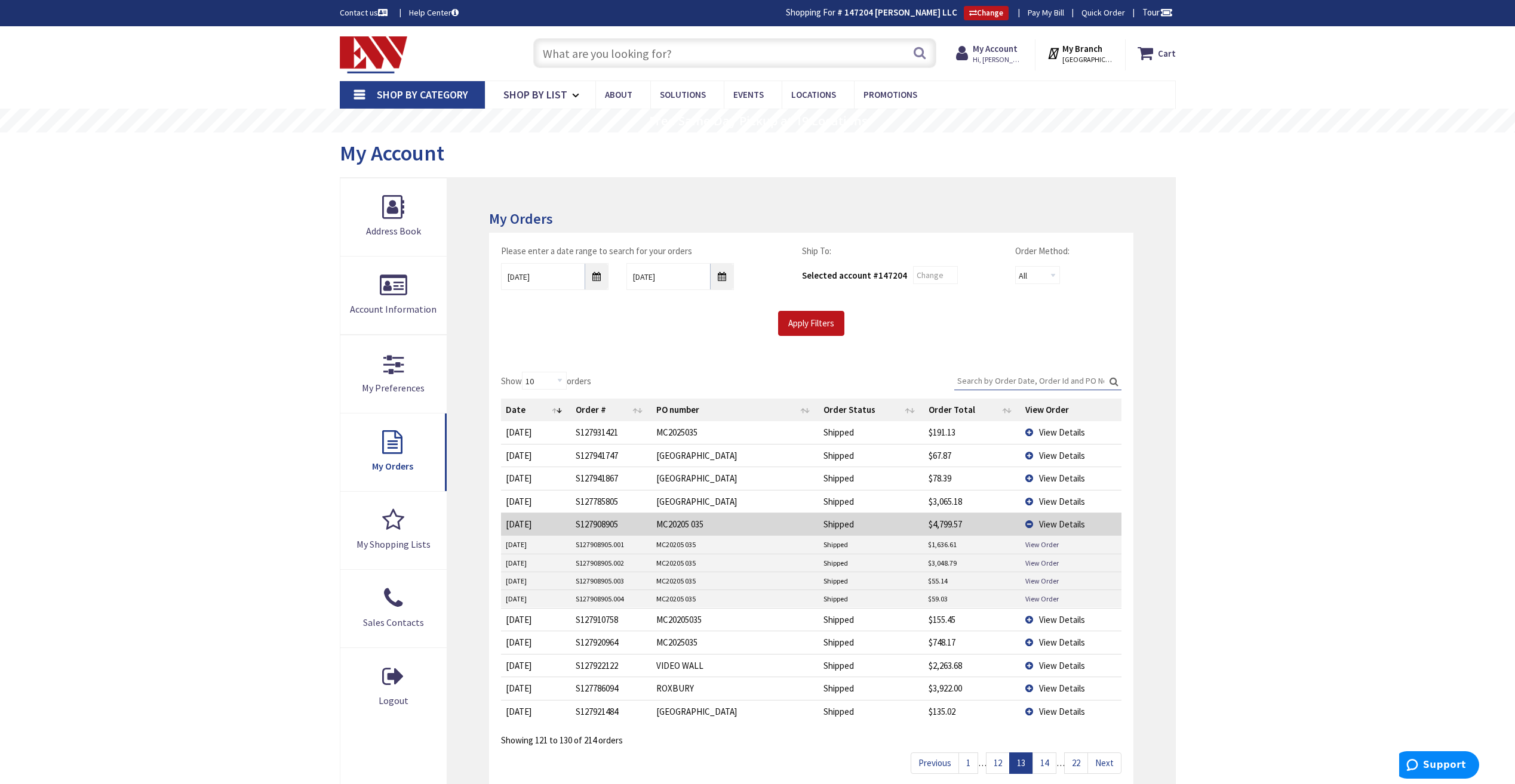
click at [1057, 521] on span "View Details" at bounding box center [1062, 524] width 46 height 11
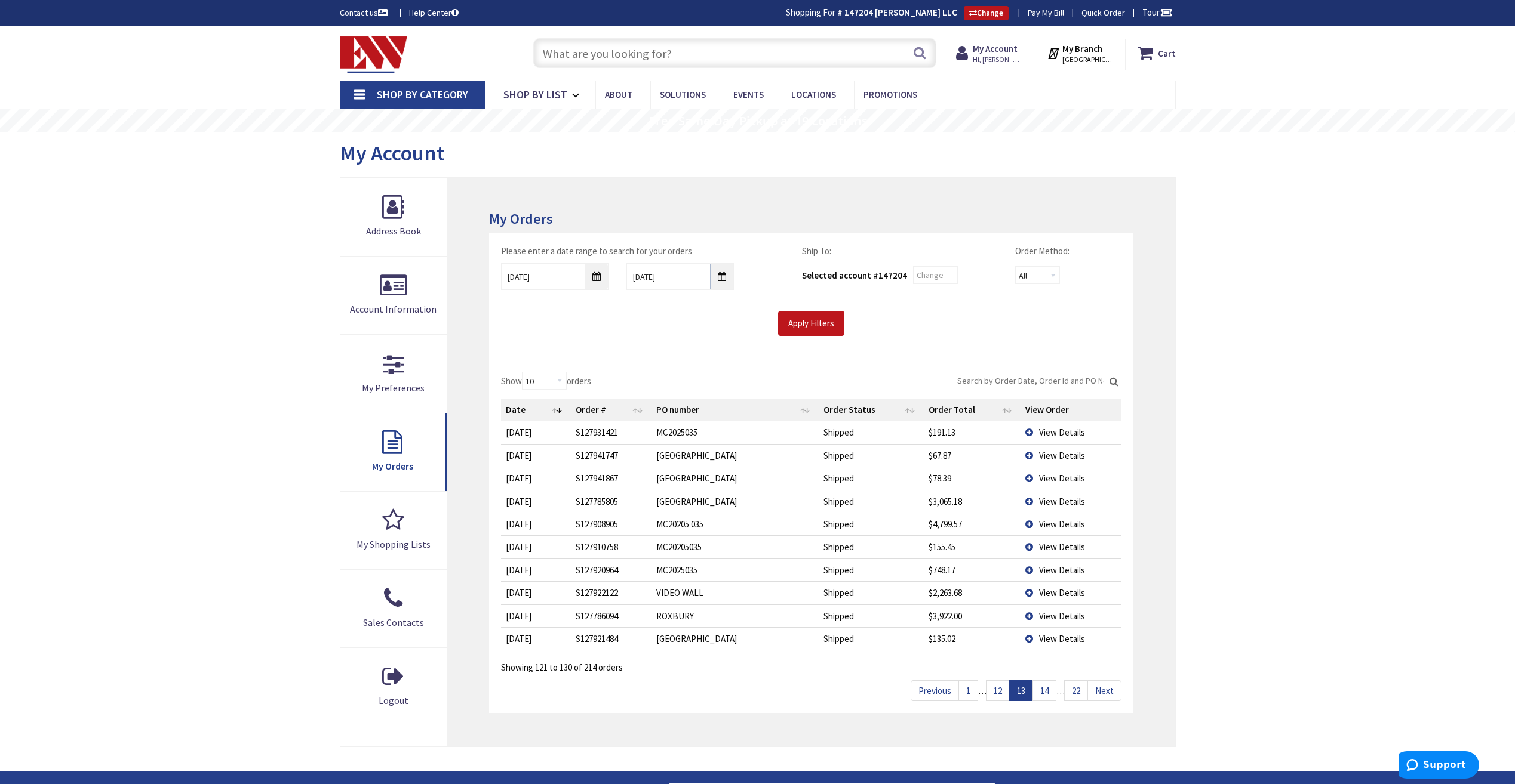
click at [1004, 688] on link "12" at bounding box center [998, 691] width 24 height 21
click at [1003, 688] on link "11" at bounding box center [998, 691] width 24 height 21
click at [1003, 688] on link "10" at bounding box center [998, 691] width 24 height 21
click at [1003, 688] on link "9" at bounding box center [999, 691] width 20 height 21
click at [1003, 688] on link "8" at bounding box center [1004, 691] width 20 height 21
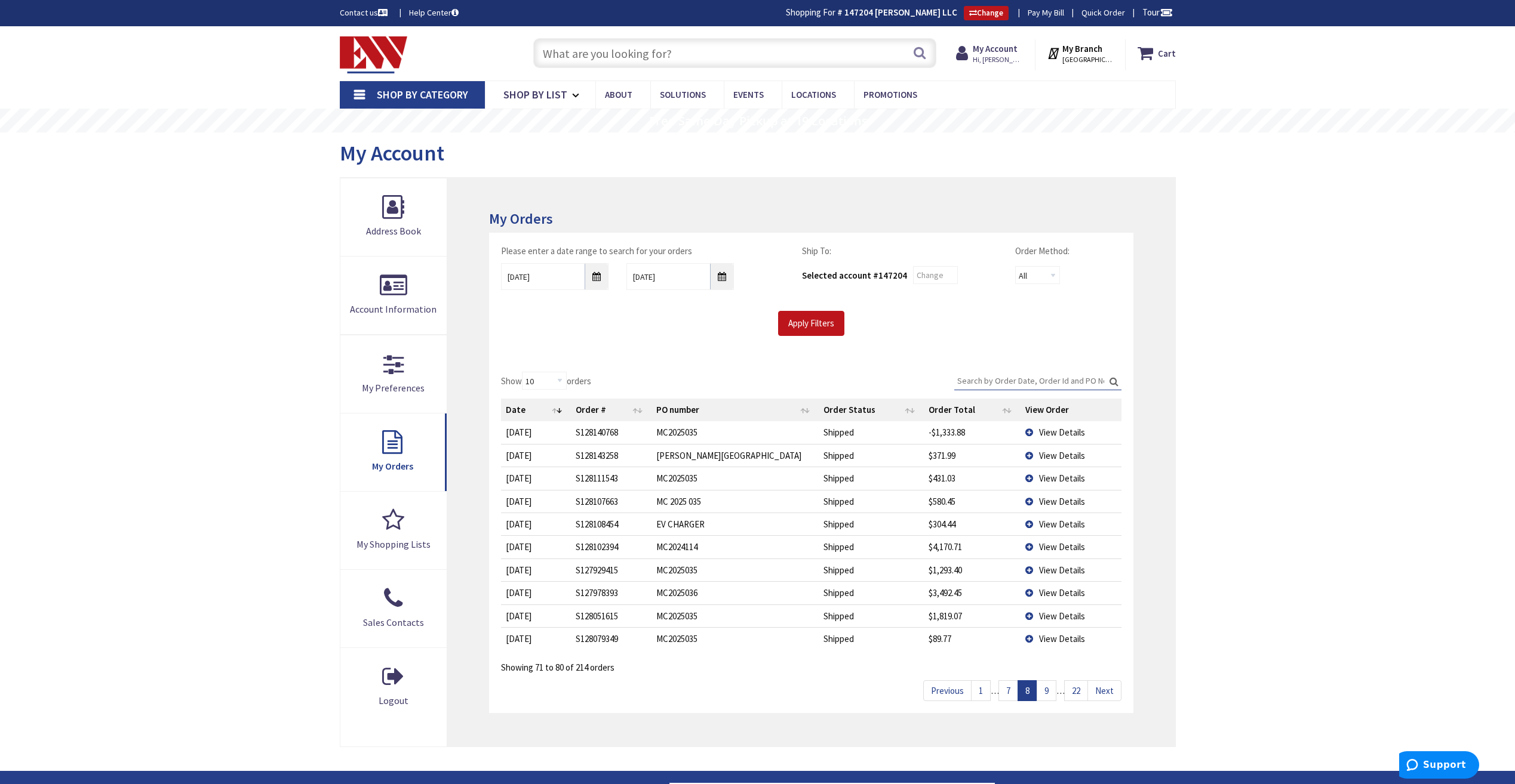
click at [1003, 688] on link "7" at bounding box center [1007, 691] width 20 height 21
click at [1003, 688] on link "6" at bounding box center [1007, 691] width 20 height 21
click at [1003, 688] on link "5" at bounding box center [1007, 691] width 20 height 21
click at [1003, 688] on link "4" at bounding box center [1007, 691] width 20 height 21
click at [1003, 688] on link "3" at bounding box center [1007, 691] width 20 height 21
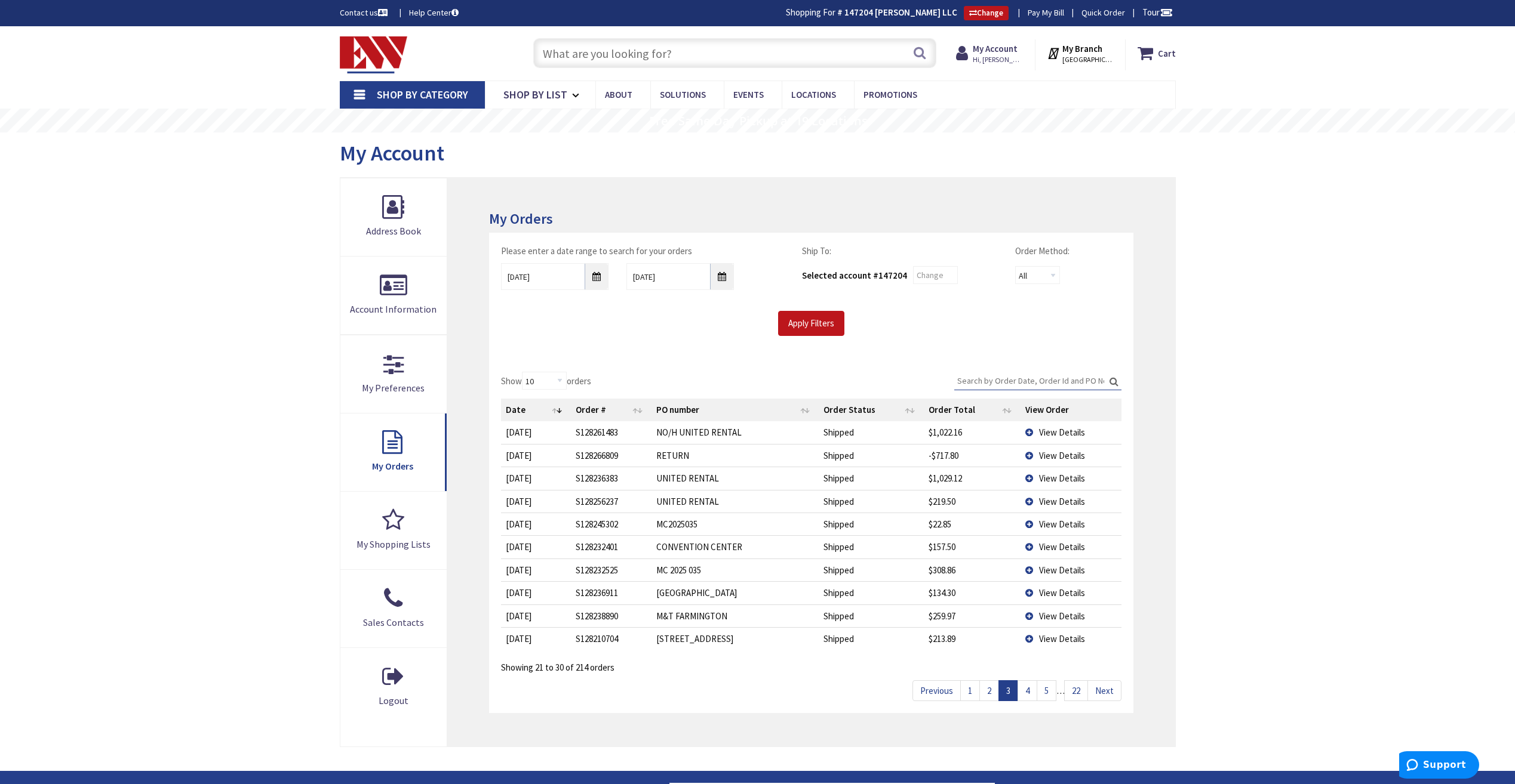
click at [1003, 688] on link "3" at bounding box center [1007, 691] width 20 height 21
click at [995, 689] on link "2" at bounding box center [989, 691] width 20 height 21
click at [968, 690] on link "1" at bounding box center [970, 691] width 20 height 21
click at [1205, 487] on div "Skip to Content Toggle Nav Search Cart My Cart Close" at bounding box center [757, 536] width 1515 height 1019
click at [984, 692] on link "2" at bounding box center [989, 691] width 20 height 21
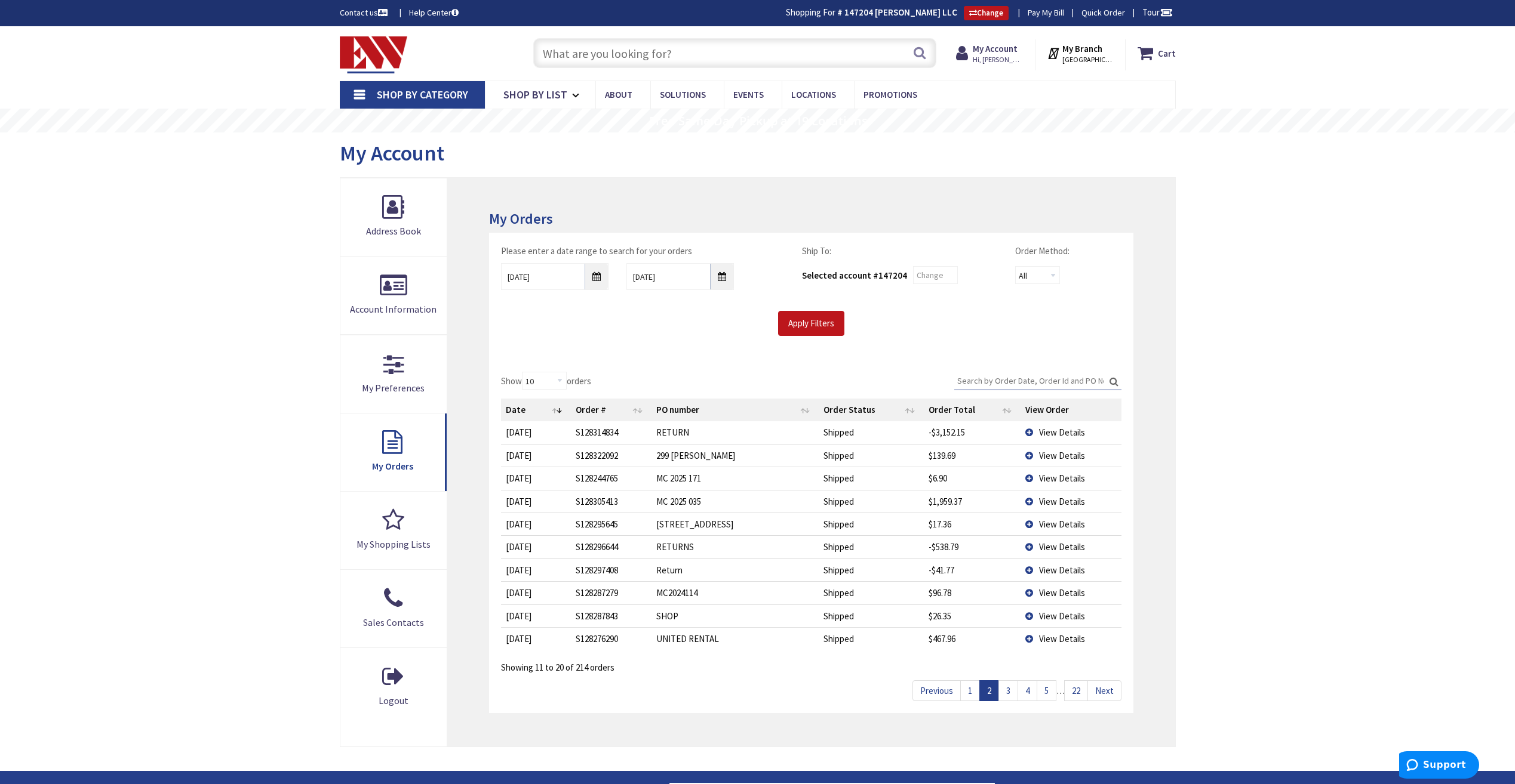
click at [1055, 498] on span "View Details" at bounding box center [1062, 502] width 46 height 11
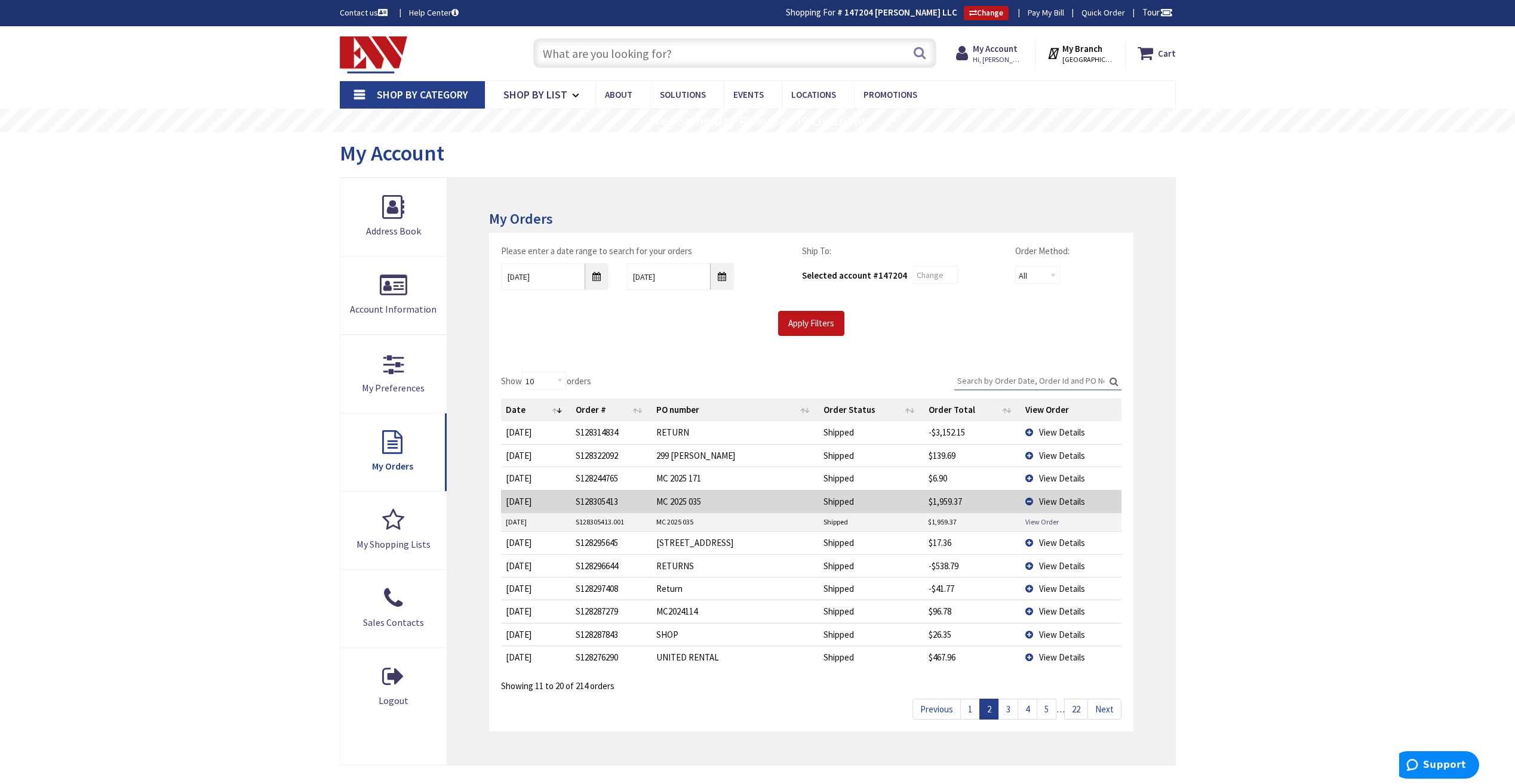
click at [1043, 521] on link "View Order" at bounding box center [1042, 522] width 33 height 10
click at [1008, 703] on link "3" at bounding box center [1007, 709] width 20 height 21
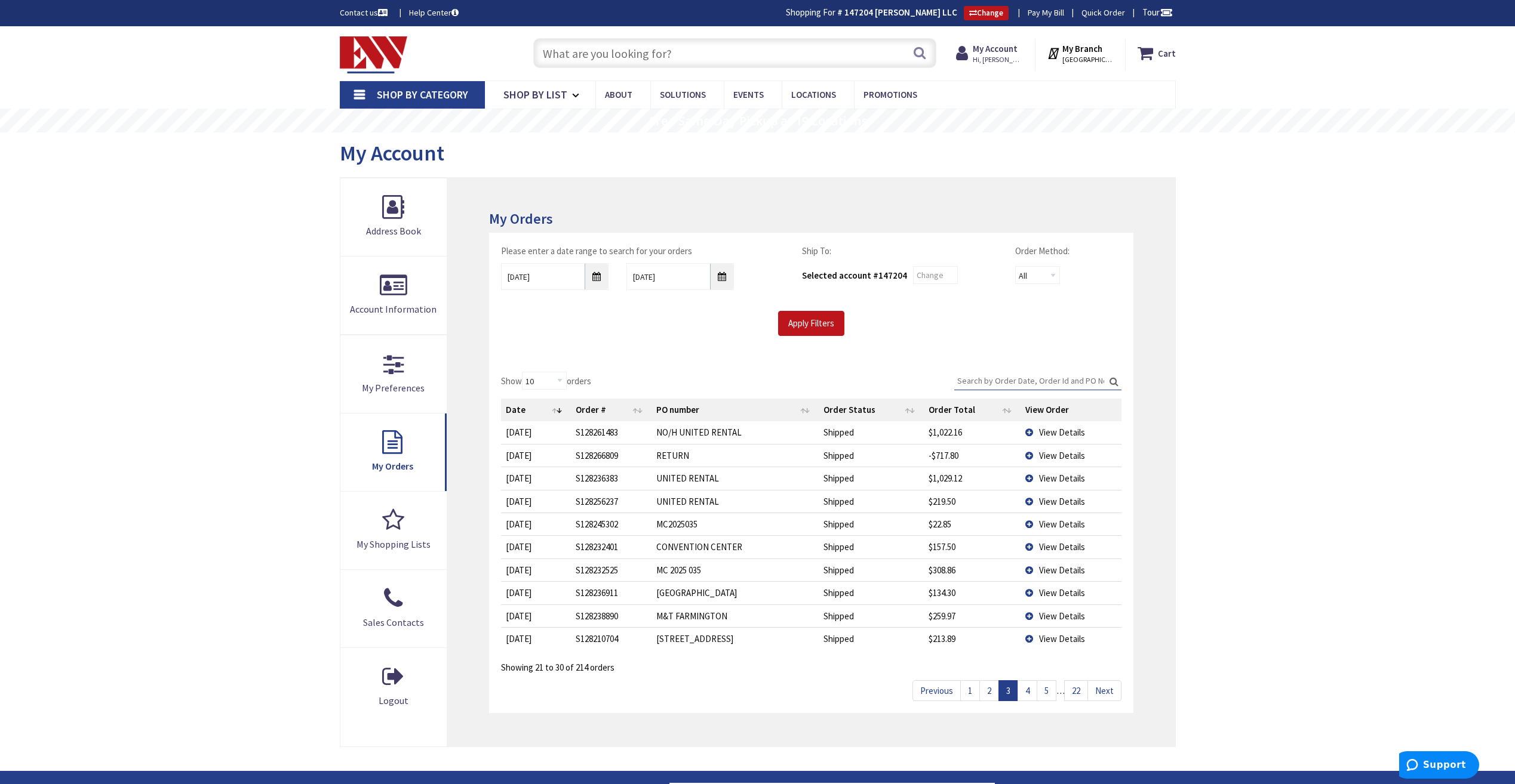
click at [1030, 692] on link "4" at bounding box center [1027, 691] width 20 height 21
click at [1042, 692] on link "5" at bounding box center [1046, 691] width 20 height 21
click at [1047, 692] on link "6" at bounding box center [1046, 691] width 20 height 21
click at [1047, 692] on link "7" at bounding box center [1046, 691] width 20 height 21
click at [1068, 527] on span "View Details" at bounding box center [1062, 524] width 46 height 11
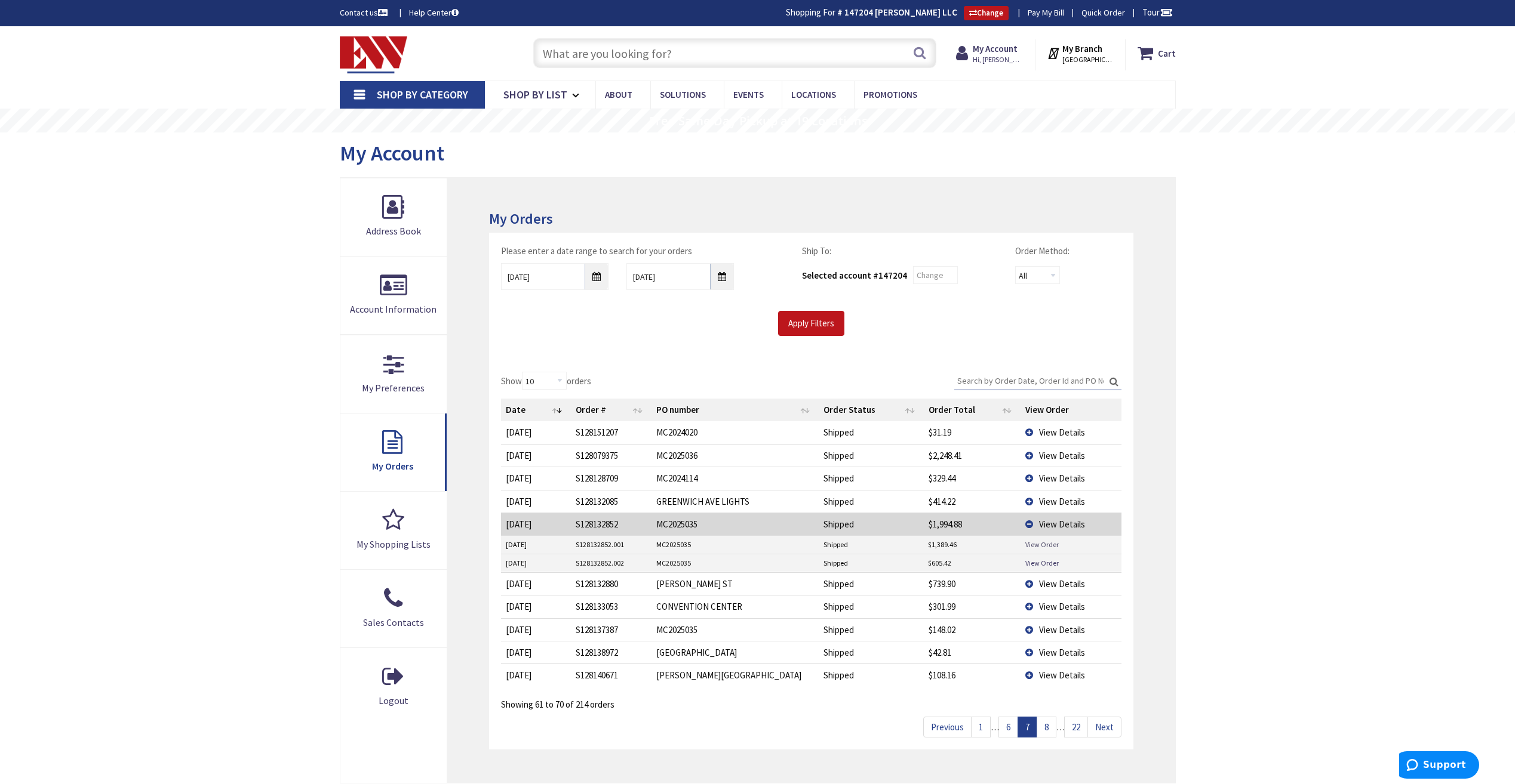
click at [1049, 543] on link "View Order" at bounding box center [1042, 545] width 33 height 10
click at [1052, 728] on link "8" at bounding box center [1046, 727] width 20 height 21
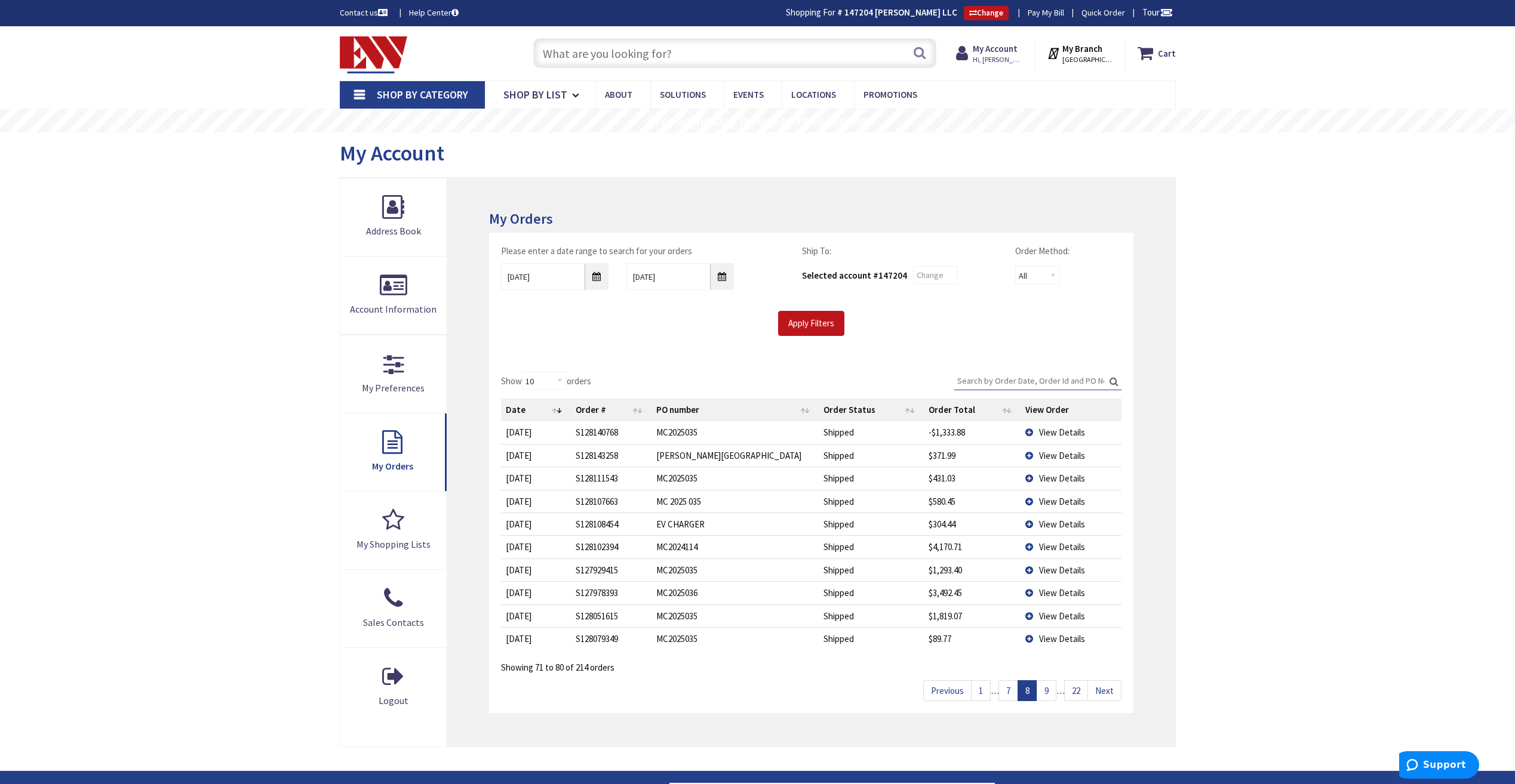
click at [1052, 591] on span "View Details" at bounding box center [1062, 593] width 46 height 11
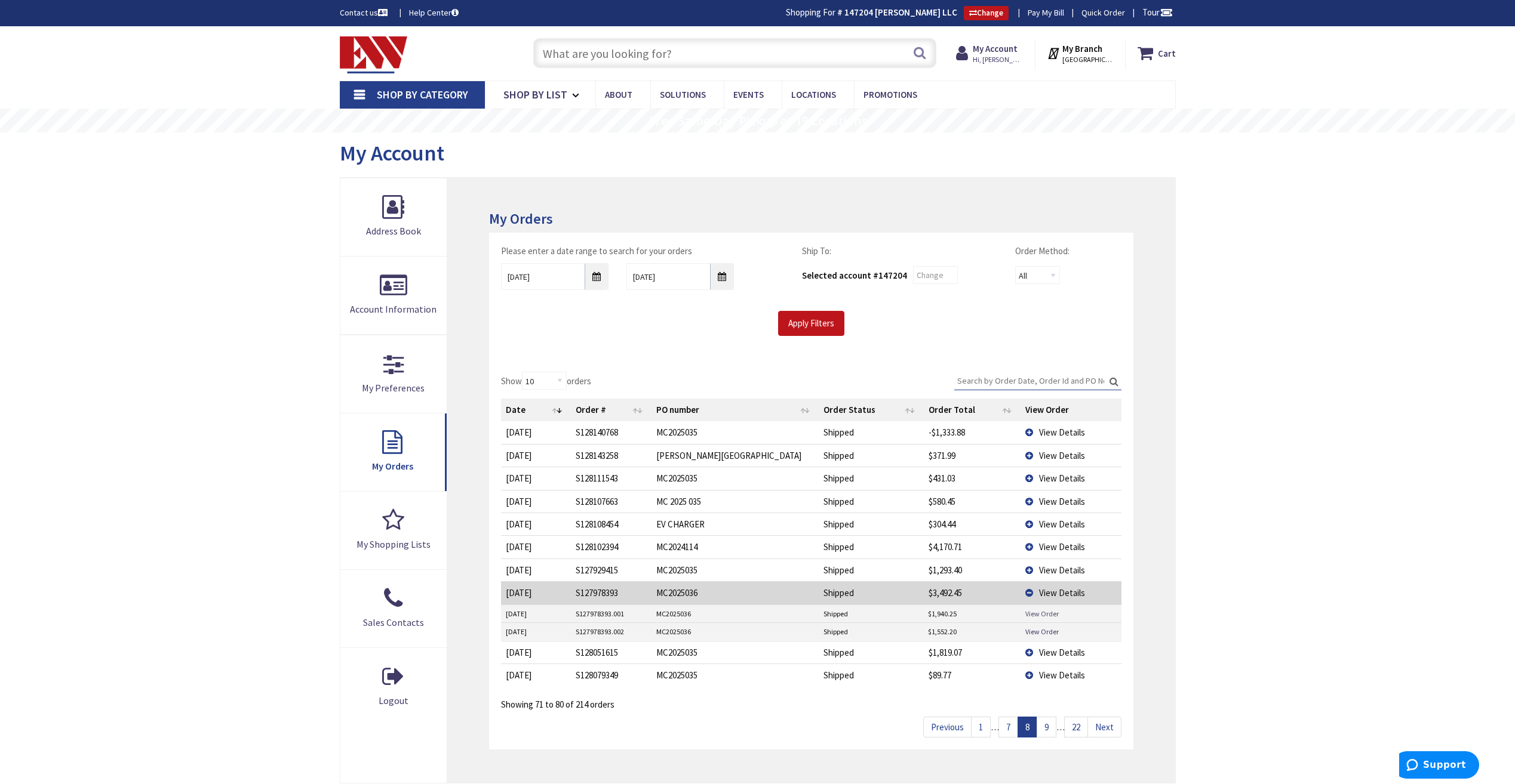
click at [1043, 612] on link "View Order" at bounding box center [1042, 614] width 33 height 10
click at [1045, 633] on link "View Order" at bounding box center [1042, 632] width 33 height 10
click at [1041, 631] on link "View Order" at bounding box center [1042, 632] width 33 height 10
click at [1050, 729] on link "9" at bounding box center [1046, 727] width 20 height 21
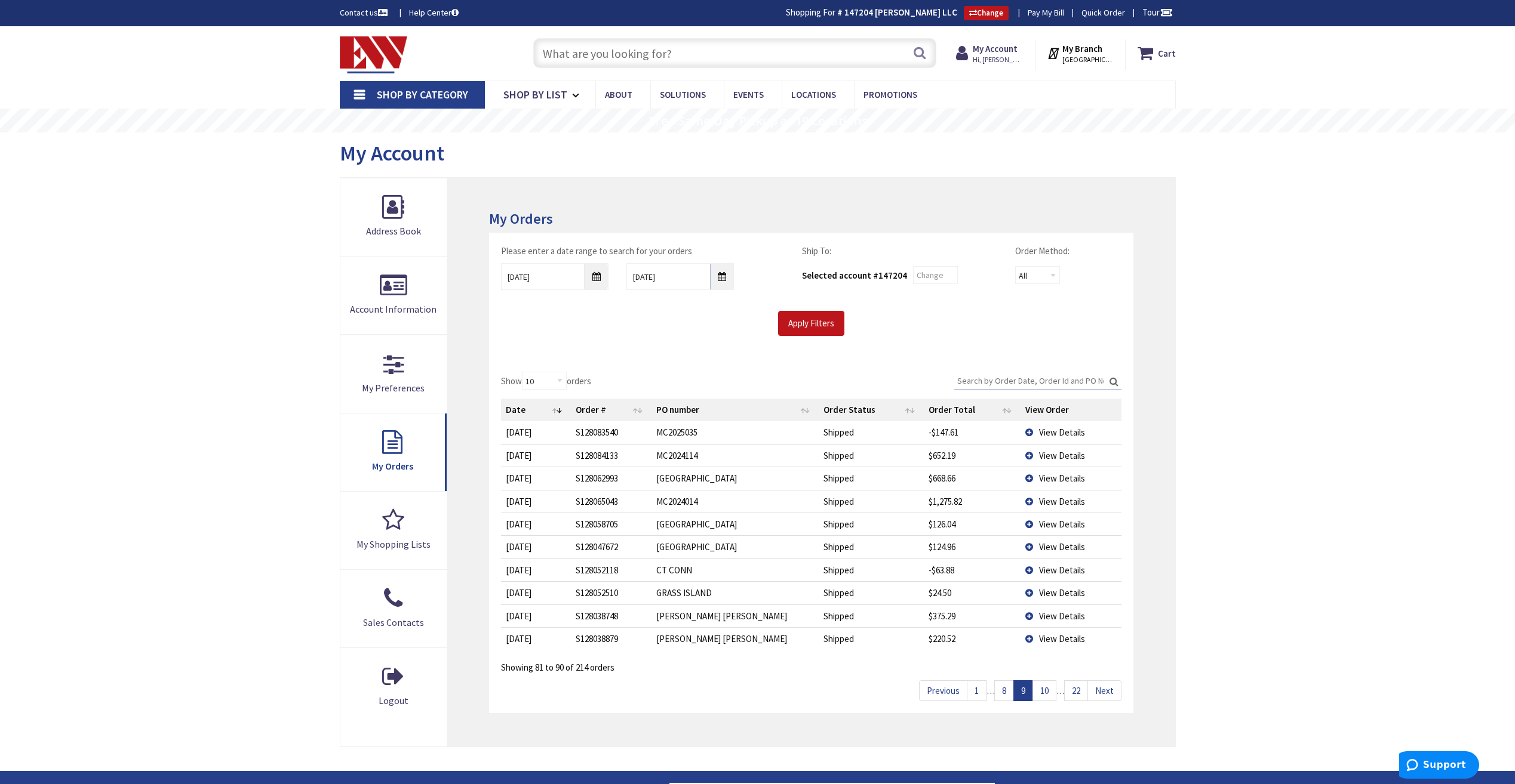
click at [1045, 688] on link "10" at bounding box center [1044, 691] width 24 height 21
click at [1069, 546] on span "View Details" at bounding box center [1062, 547] width 46 height 11
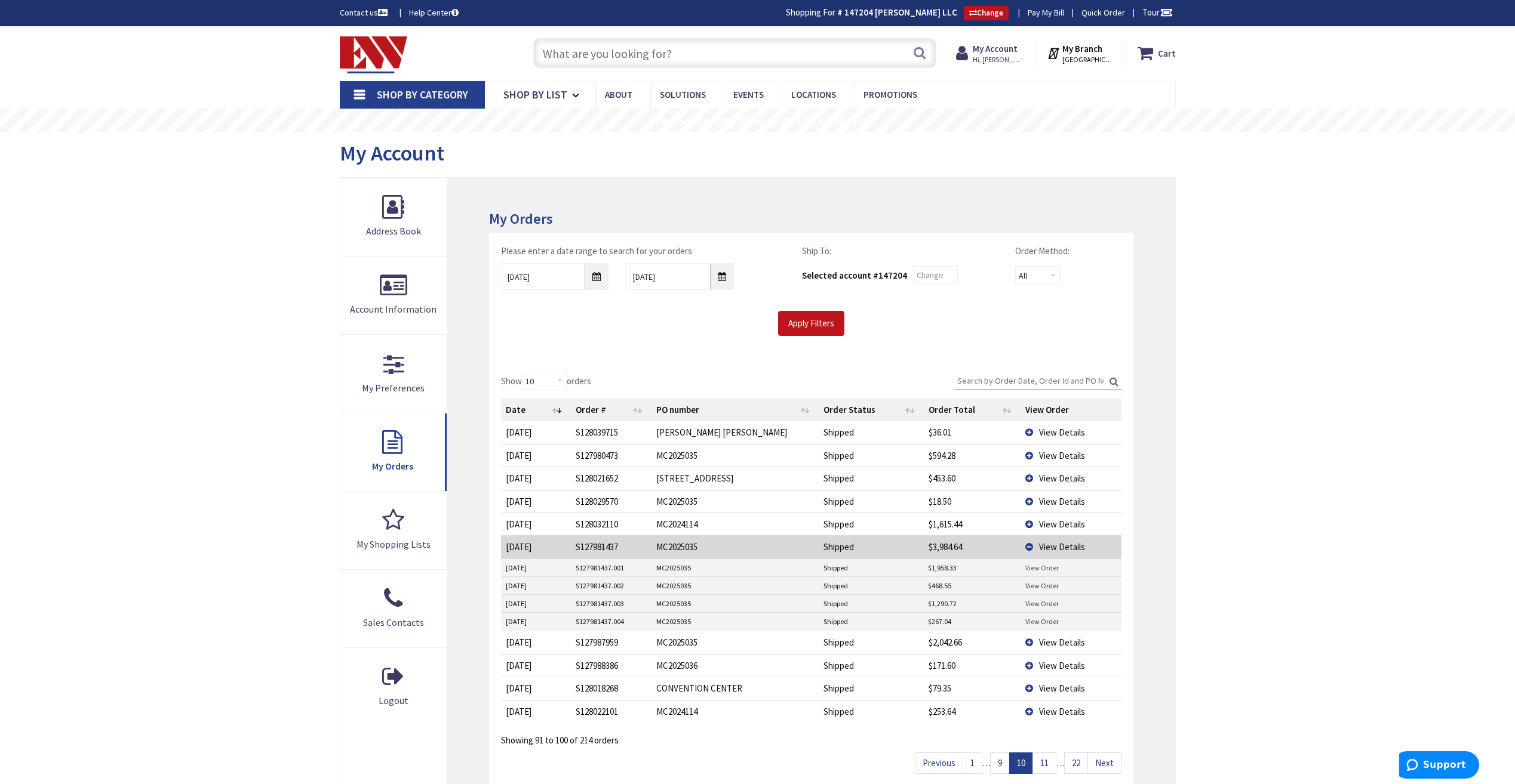
click at [1041, 569] on link "View Order" at bounding box center [1042, 568] width 33 height 10
click at [1041, 603] on link "View Order" at bounding box center [1042, 603] width 33 height 10
click at [1063, 641] on span "View Details" at bounding box center [1062, 642] width 46 height 11
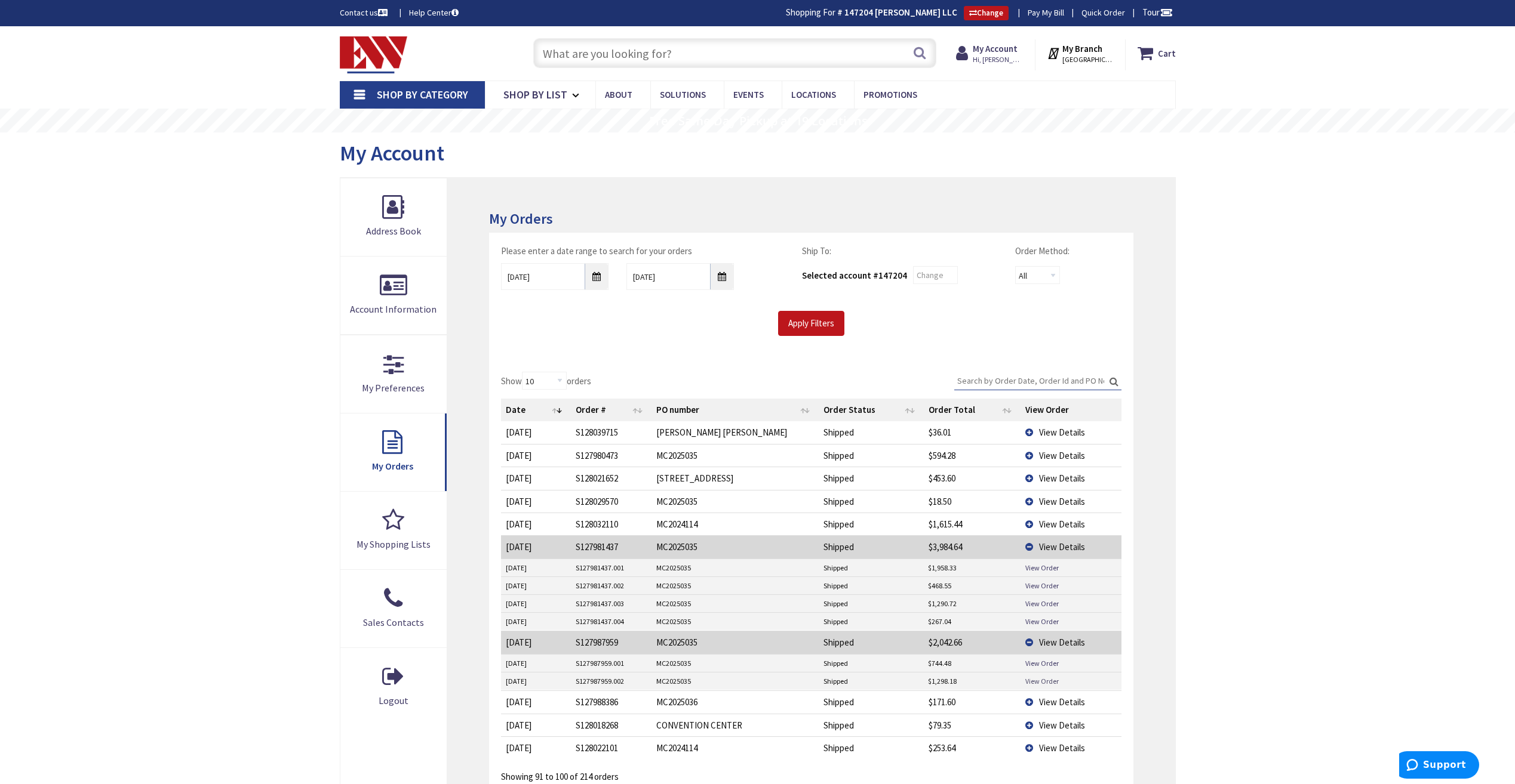
click at [1042, 680] on link "View Order" at bounding box center [1042, 681] width 33 height 10
click at [1071, 550] on span "View Details" at bounding box center [1062, 547] width 46 height 11
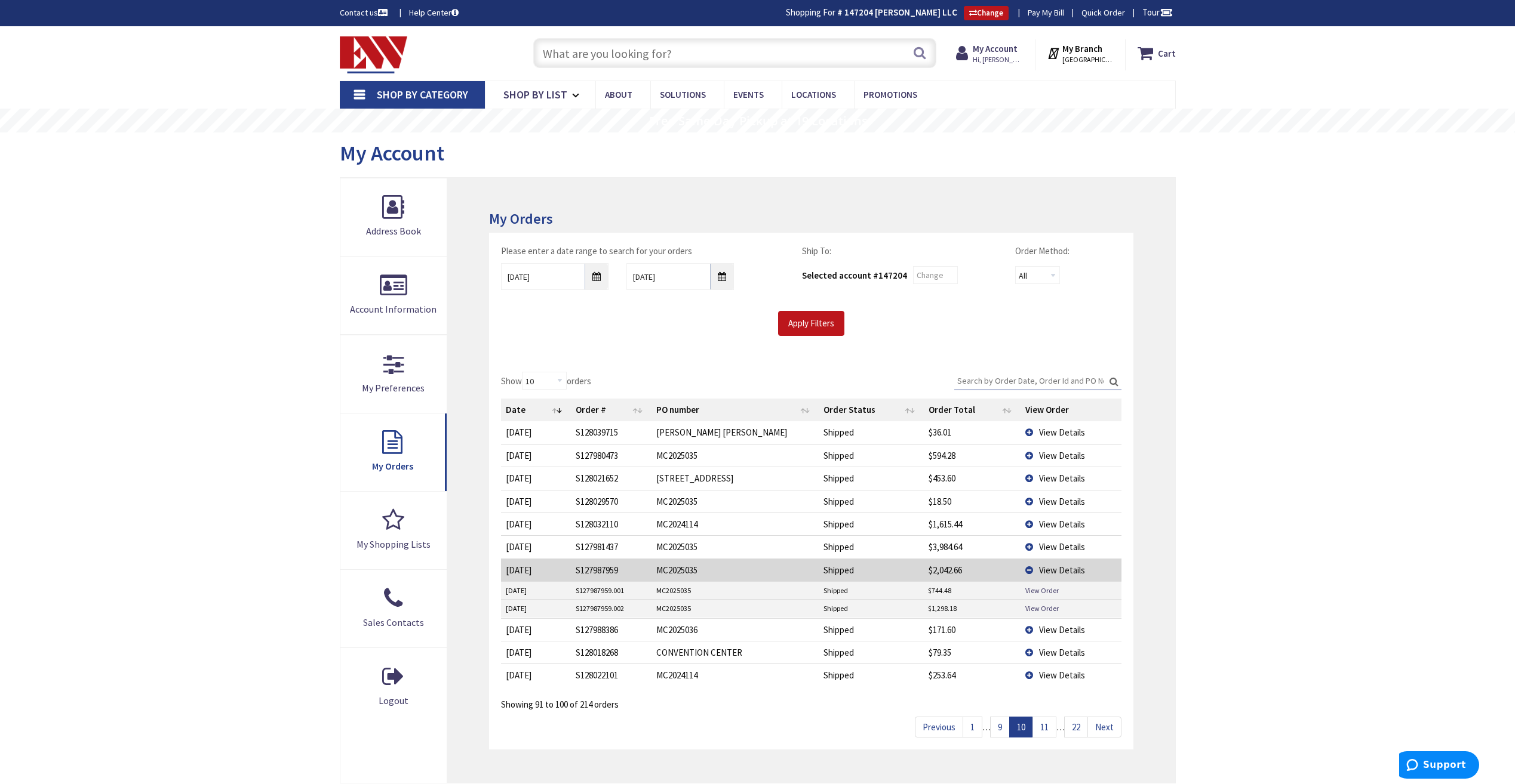
click at [1056, 571] on span "View Details" at bounding box center [1062, 570] width 46 height 11
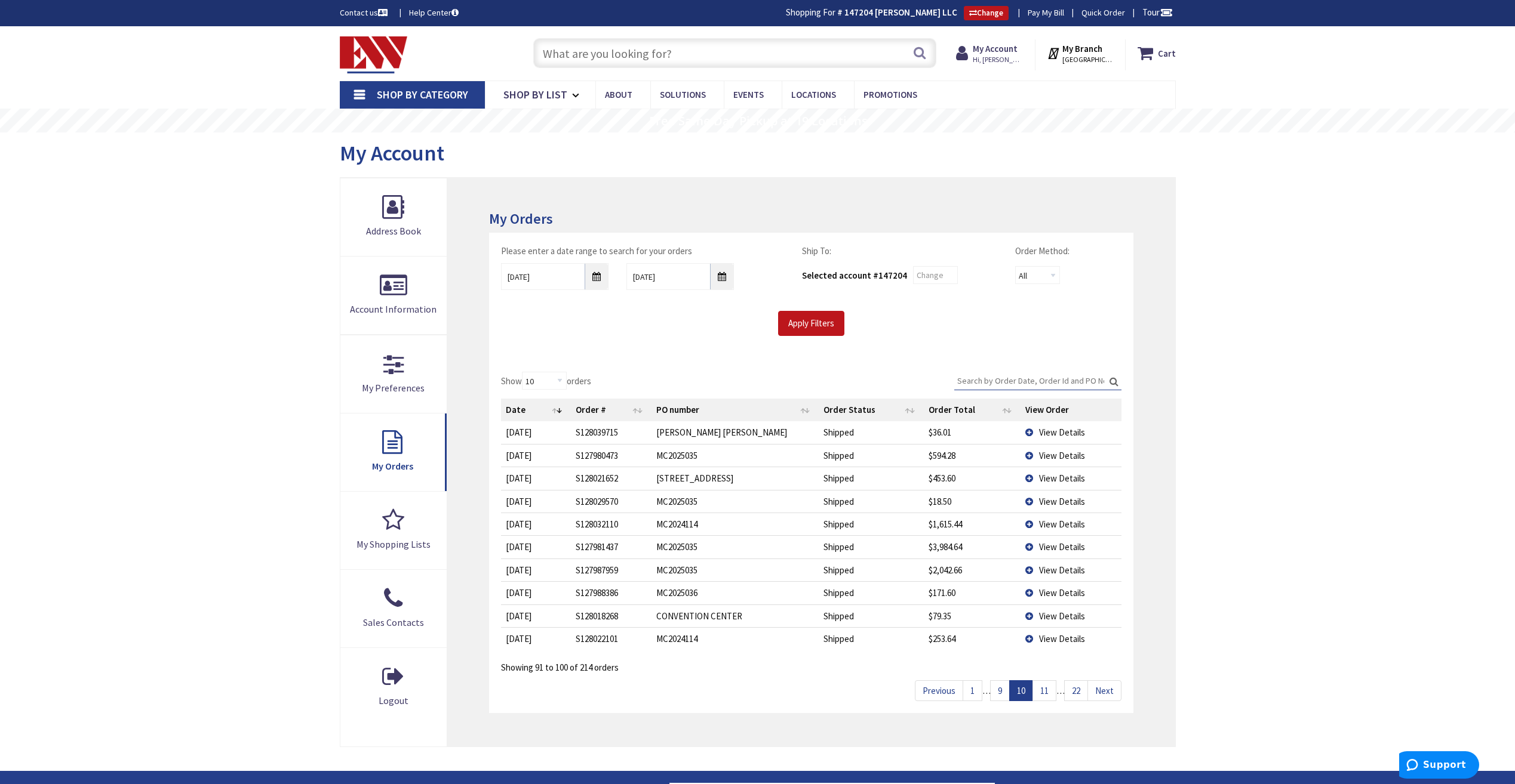
click at [1044, 691] on link "11" at bounding box center [1044, 691] width 24 height 21
click at [1056, 562] on td "View Details" at bounding box center [1071, 570] width 101 height 23
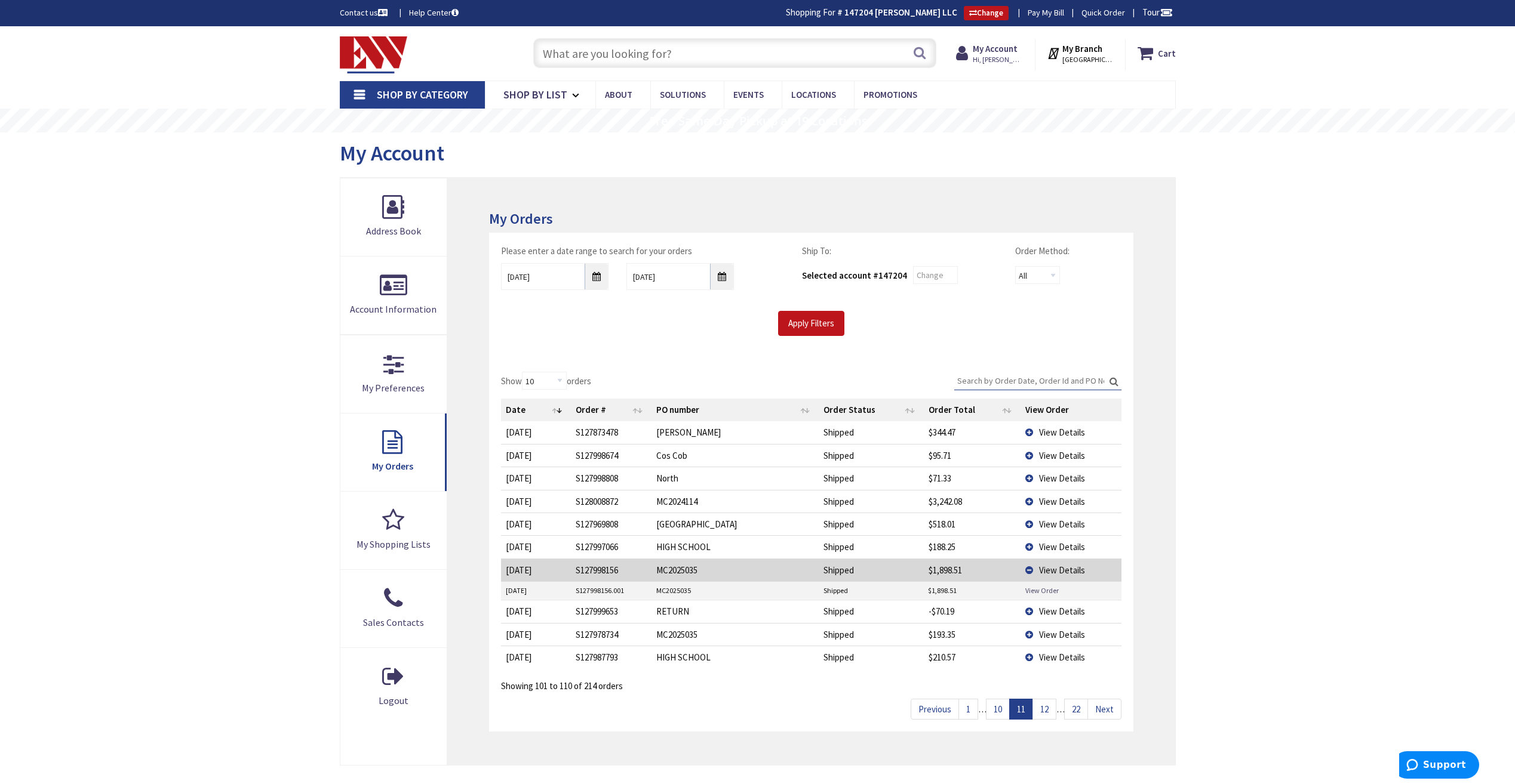
click at [1049, 589] on link "View Order" at bounding box center [1042, 591] width 33 height 10
click at [1074, 568] on span "View Details" at bounding box center [1062, 570] width 46 height 11
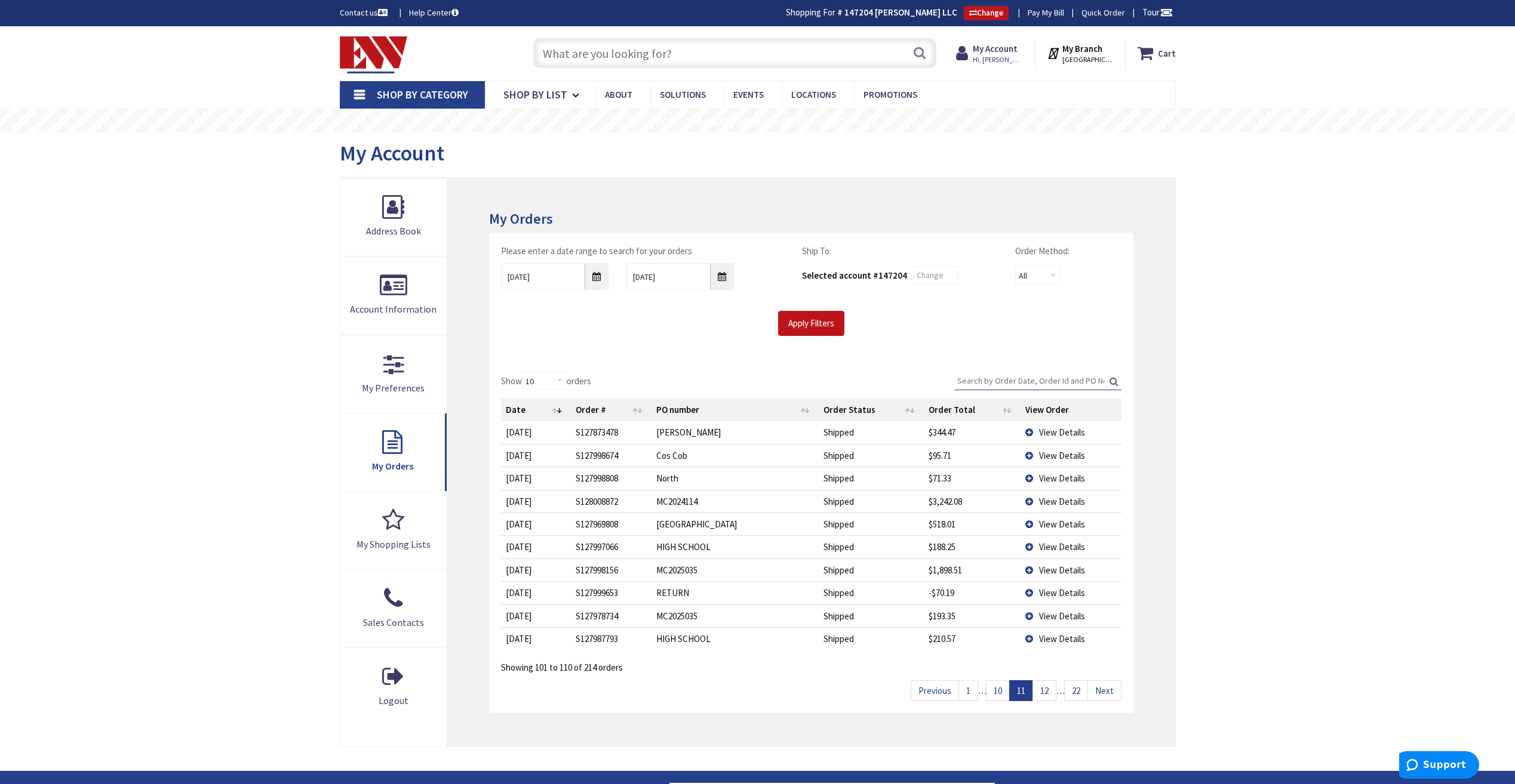
click at [1049, 690] on link "12" at bounding box center [1044, 691] width 24 height 21
click at [1049, 690] on link "13" at bounding box center [1044, 691] width 24 height 21
click at [1071, 522] on span "View Details" at bounding box center [1062, 524] width 46 height 11
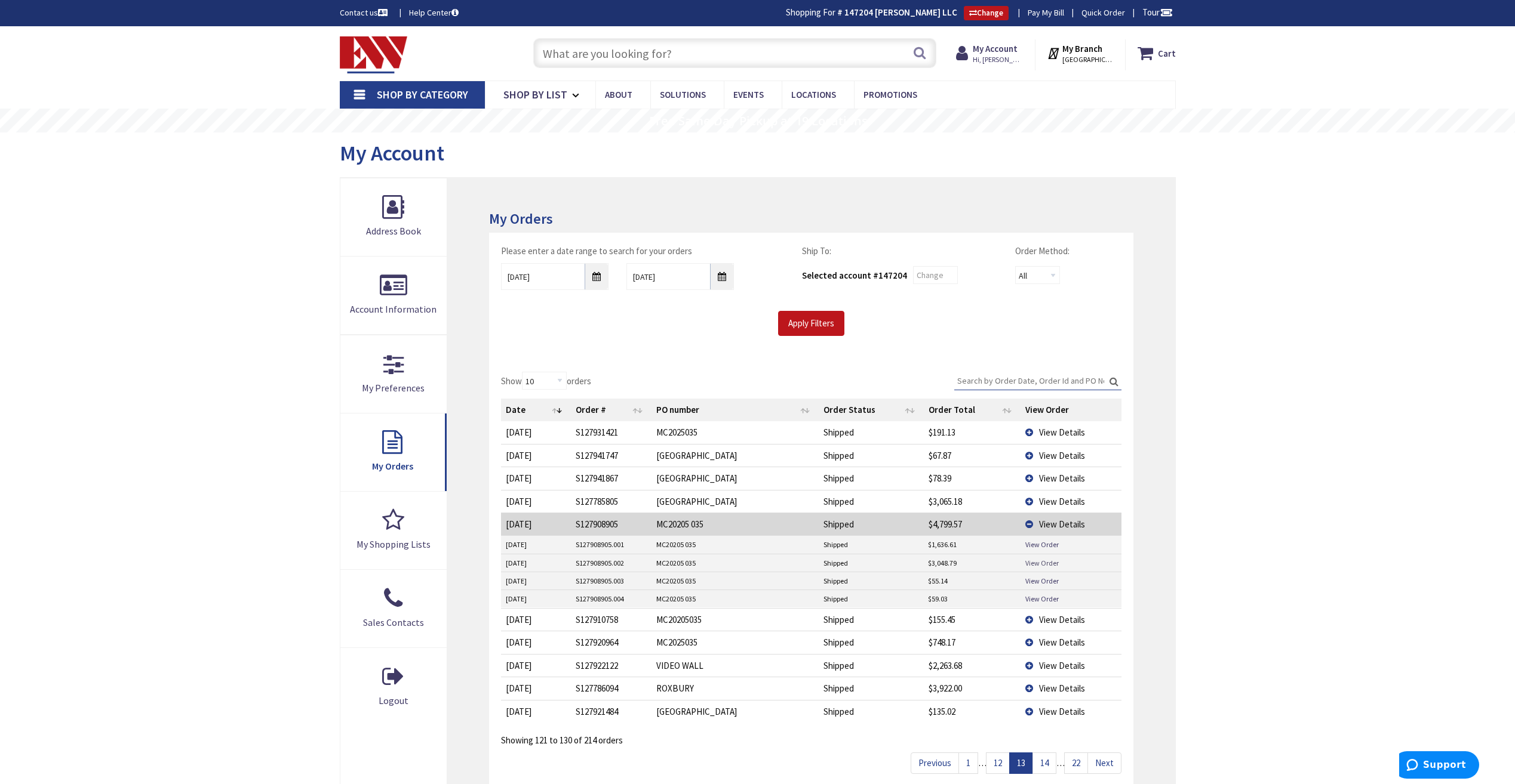
click at [1043, 561] on link "View Order" at bounding box center [1042, 563] width 33 height 10
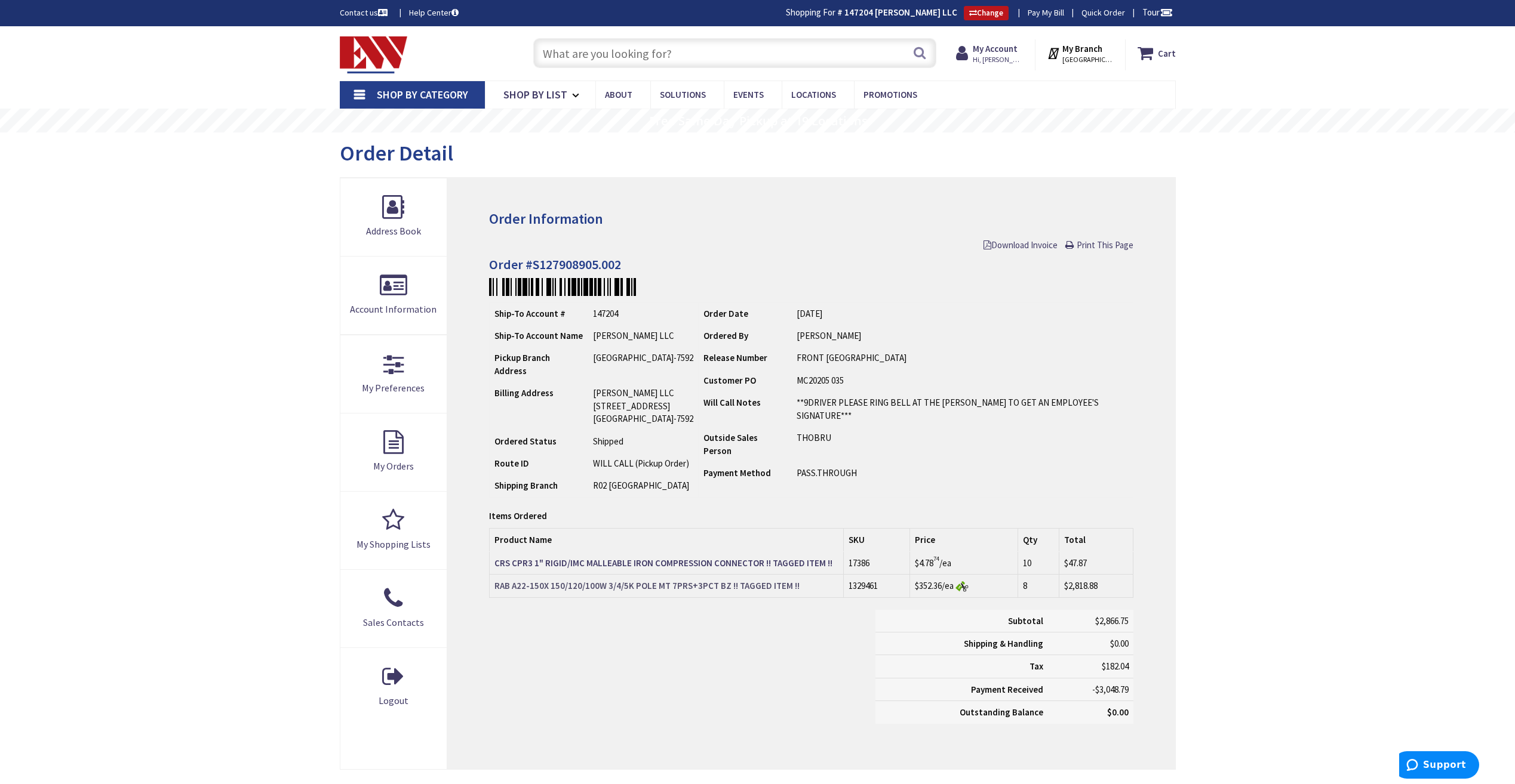
click at [760, 580] on strong "RAB A22-150X 150/120/100W 3/4/5K POLE MT 7PRS+3PCT BZ !! TAGGED ITEM !!" at bounding box center [647, 586] width 305 height 11
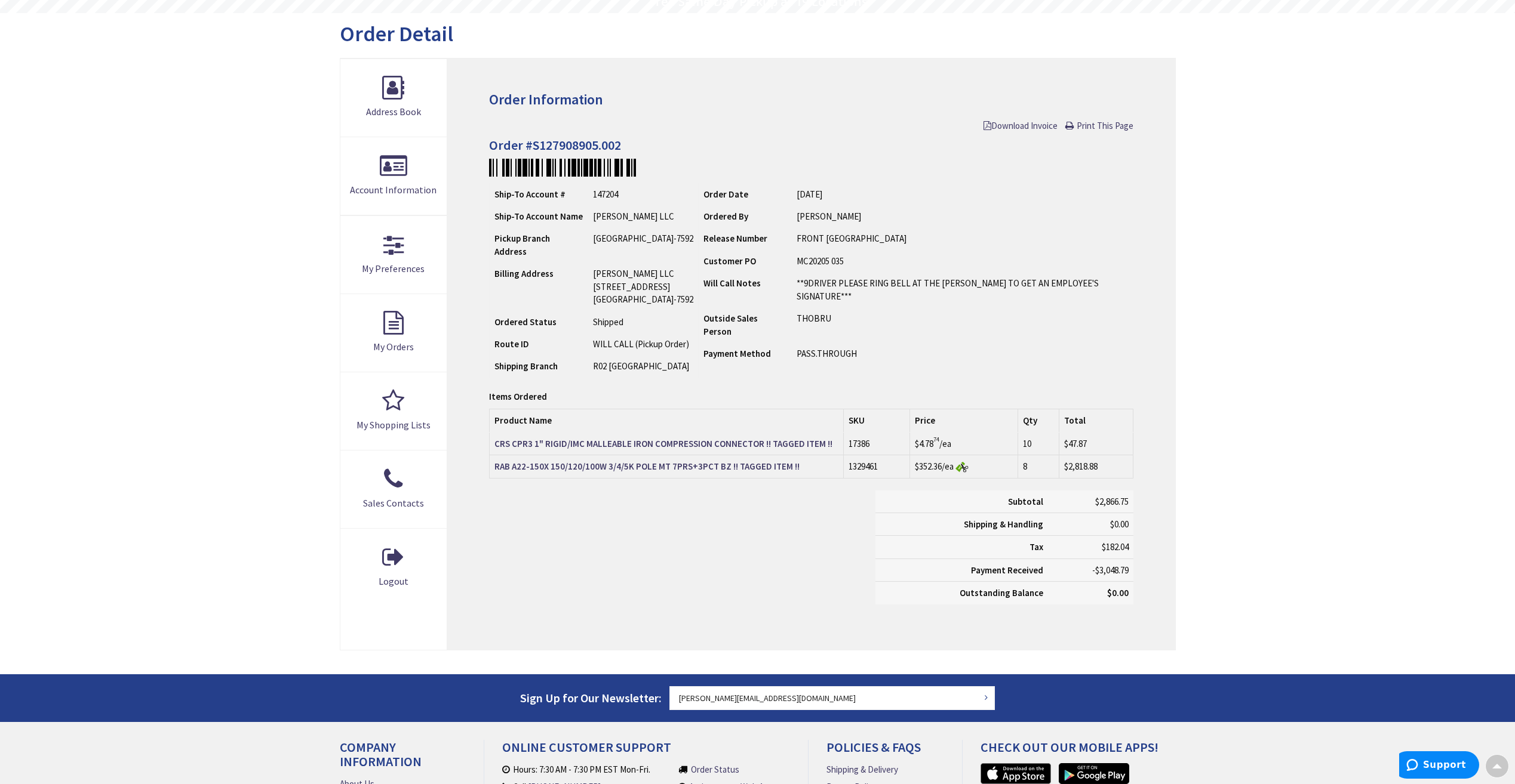
scroll to position [121, 0]
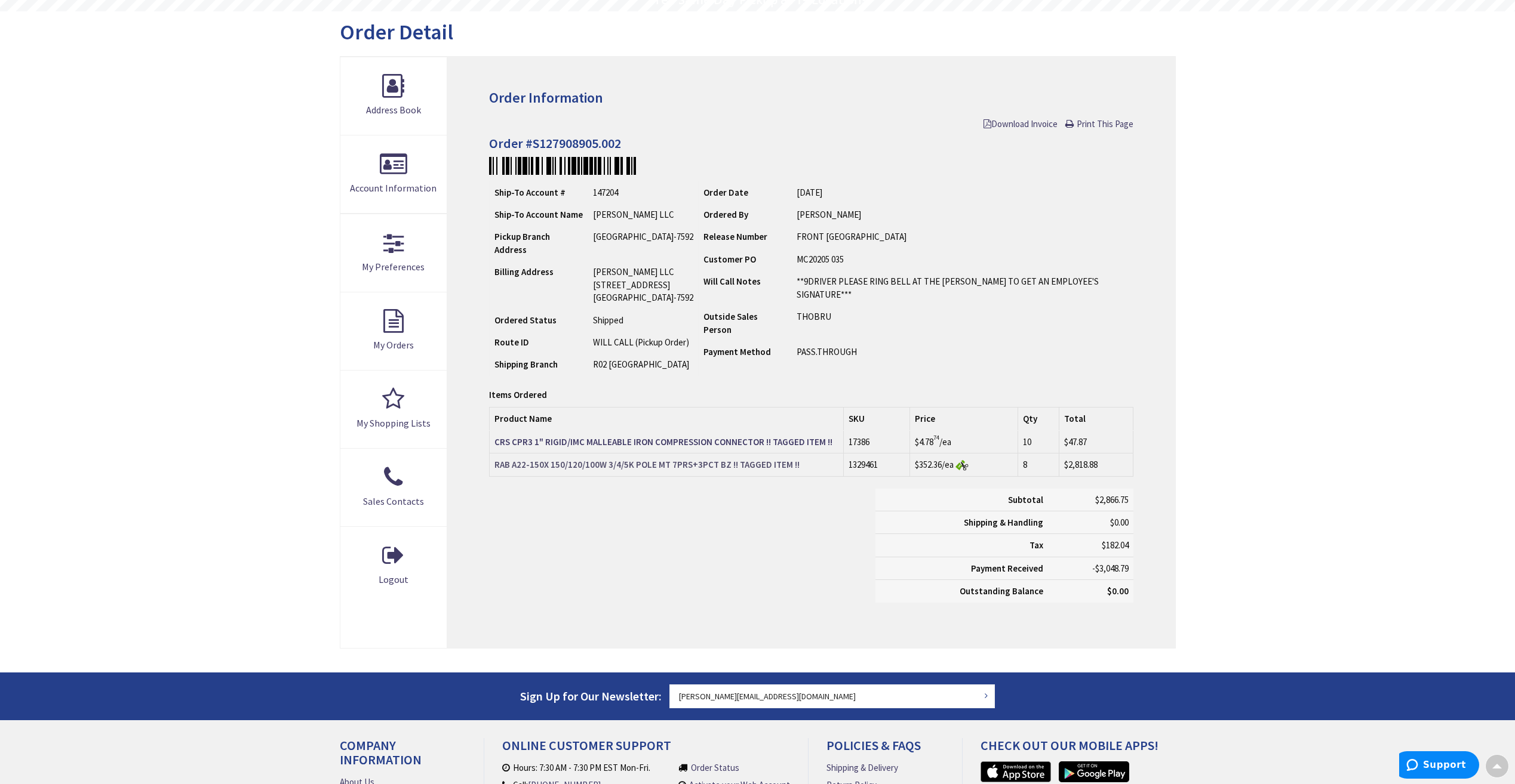
click at [645, 459] on strong "RAB A22-150X 150/120/100W 3/4/5K POLE MT 7PRS+3PCT BZ !! TAGGED ITEM !!" at bounding box center [647, 464] width 305 height 11
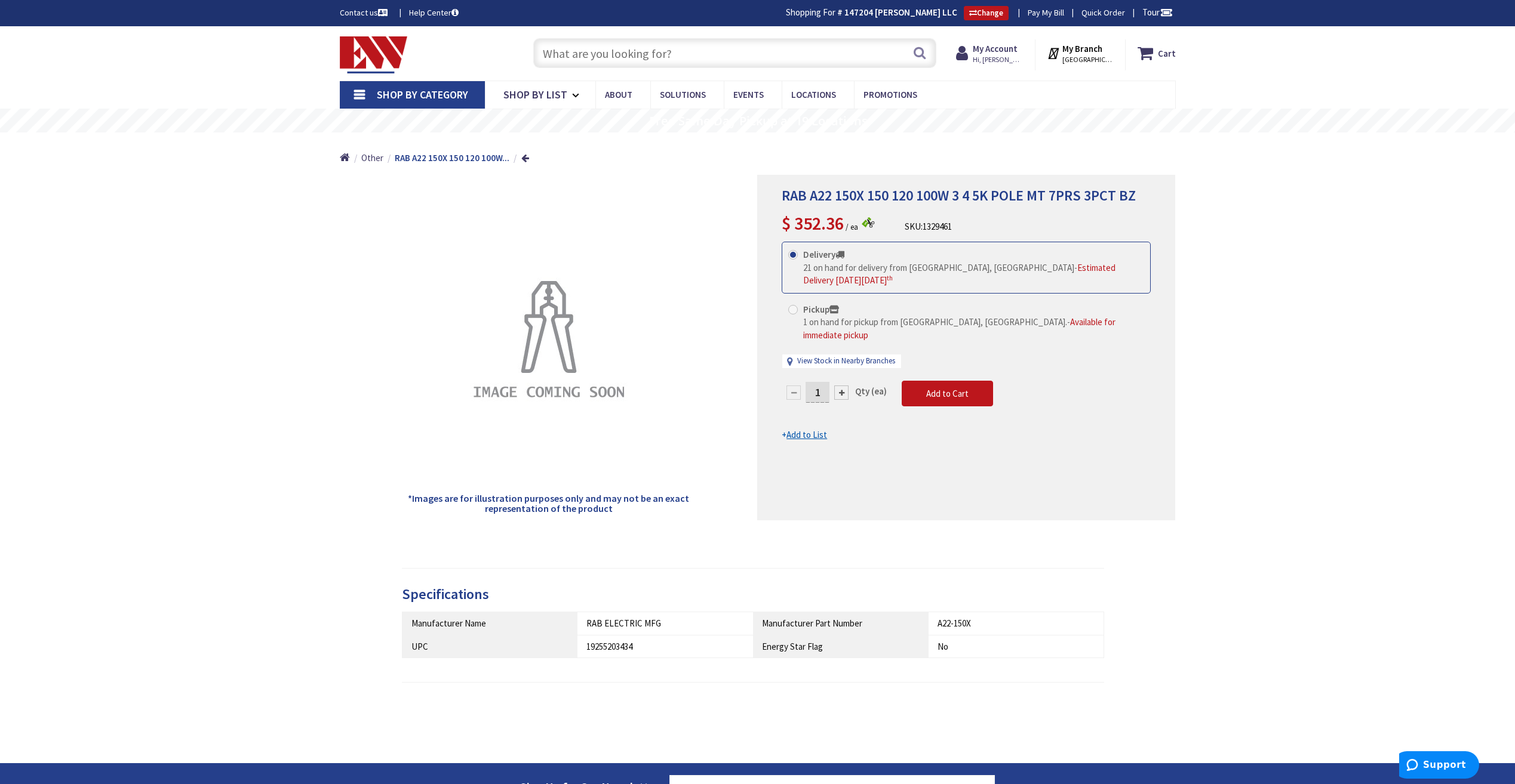
drag, startPoint x: 1148, startPoint y: 195, endPoint x: 1140, endPoint y: 197, distance: 8.2
click at [1146, 195] on h1 "RAB A22 150X 150 120 100W 3 4 5K POLE MT 7PRS 3PCT BZ" at bounding box center [966, 196] width 369 height 17
drag, startPoint x: 1135, startPoint y: 198, endPoint x: 765, endPoint y: 200, distance: 370.0
click at [765, 200] on div "RAB A22 150X 150 120 100W 3 4 5K POLE MT 7PRS 3PCT BZ $ 352.36 / ea SKU: 132946…" at bounding box center [966, 347] width 418 height 346
copy span "RAB A22 150X 150 120 100W 3 4 5K POLE MT 7PRS 3PCT BZ"
